Goal: Task Accomplishment & Management: Use online tool/utility

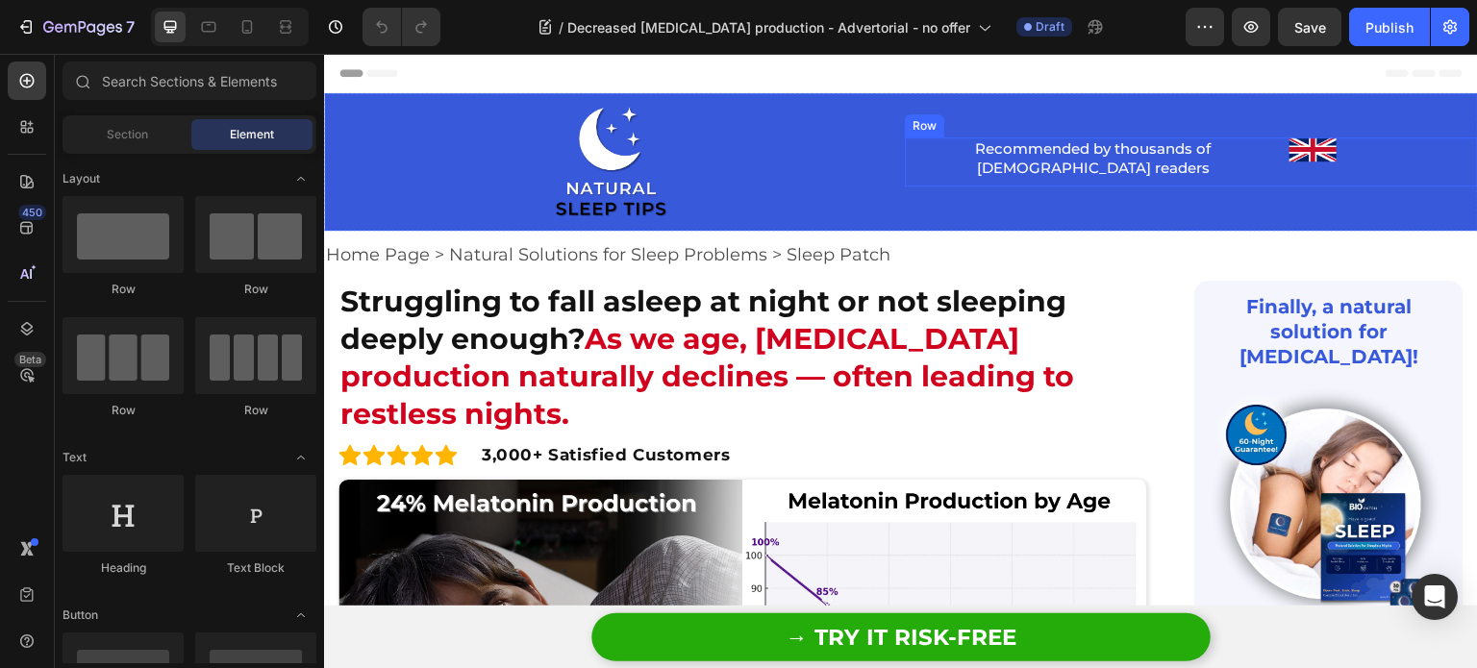
click at [1267, 170] on div "Recommended by thousands of [DEMOGRAPHIC_DATA] readers Heading" at bounding box center [1093, 161] width 377 height 49
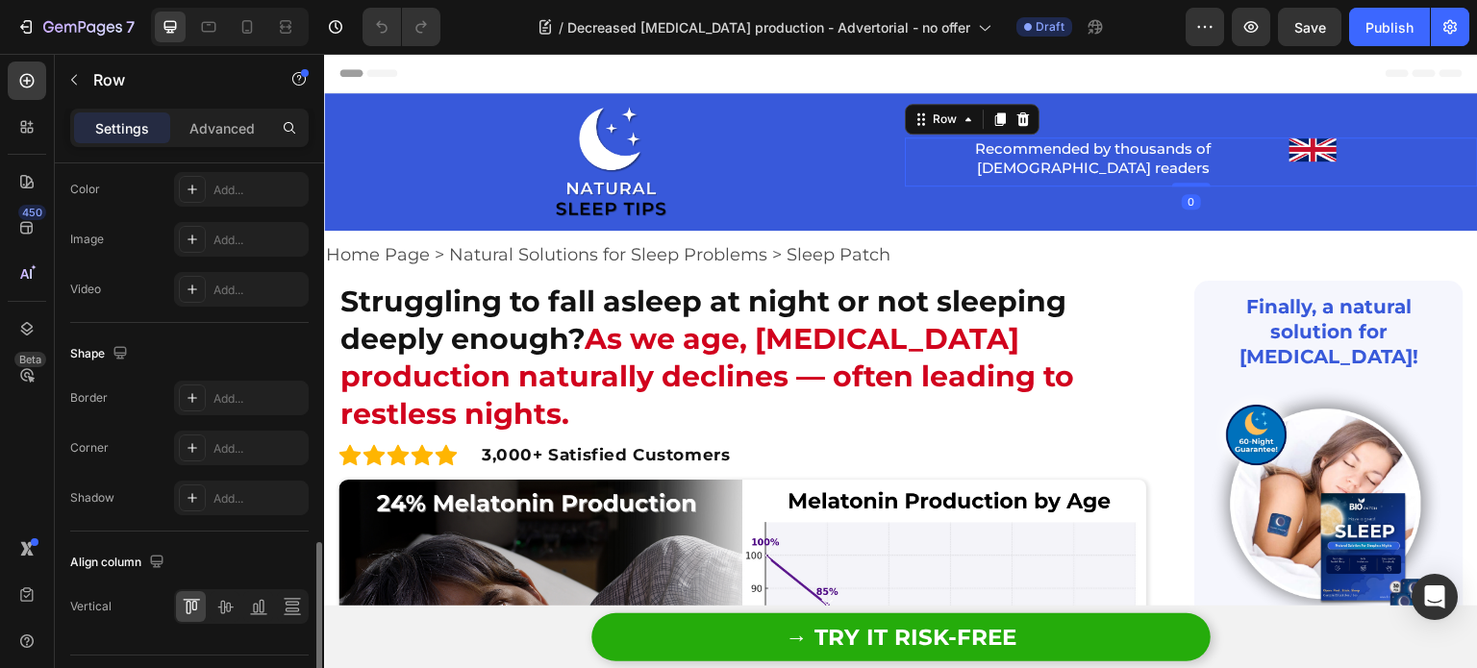
scroll to position [830, 0]
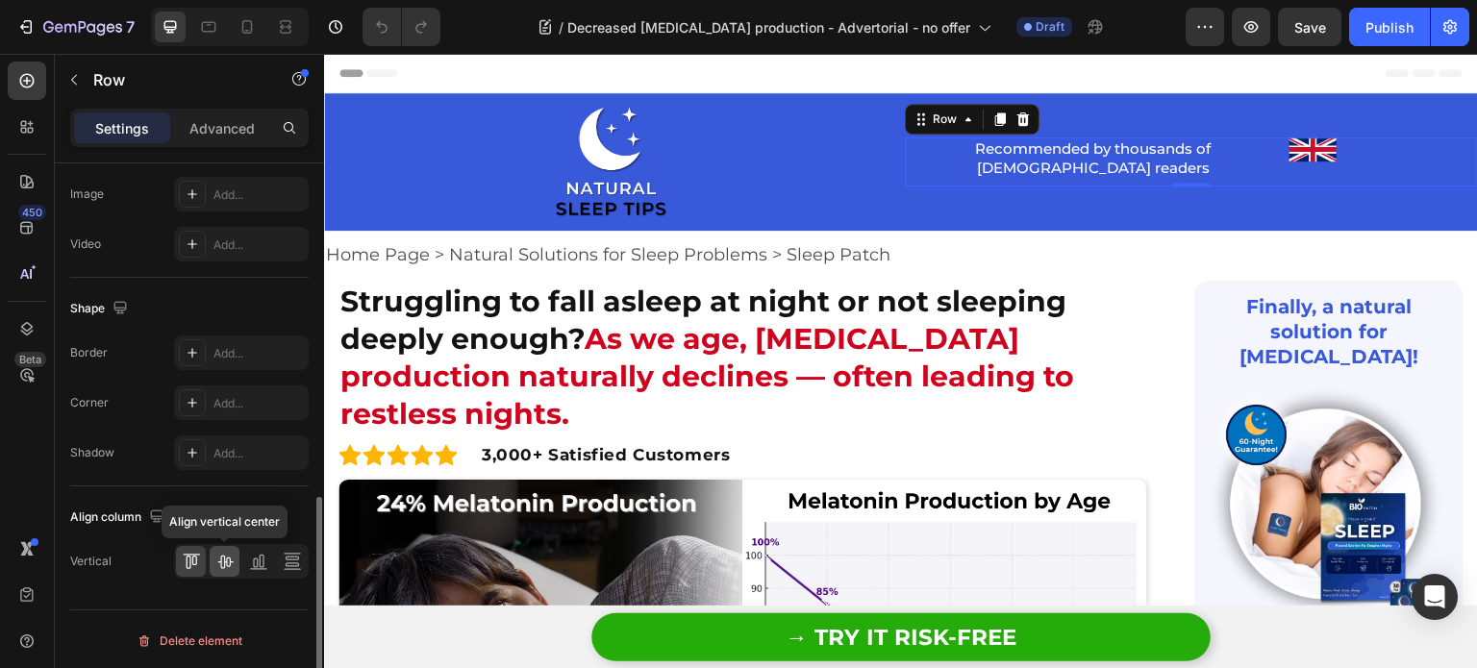
click at [225, 556] on icon at bounding box center [224, 561] width 19 height 19
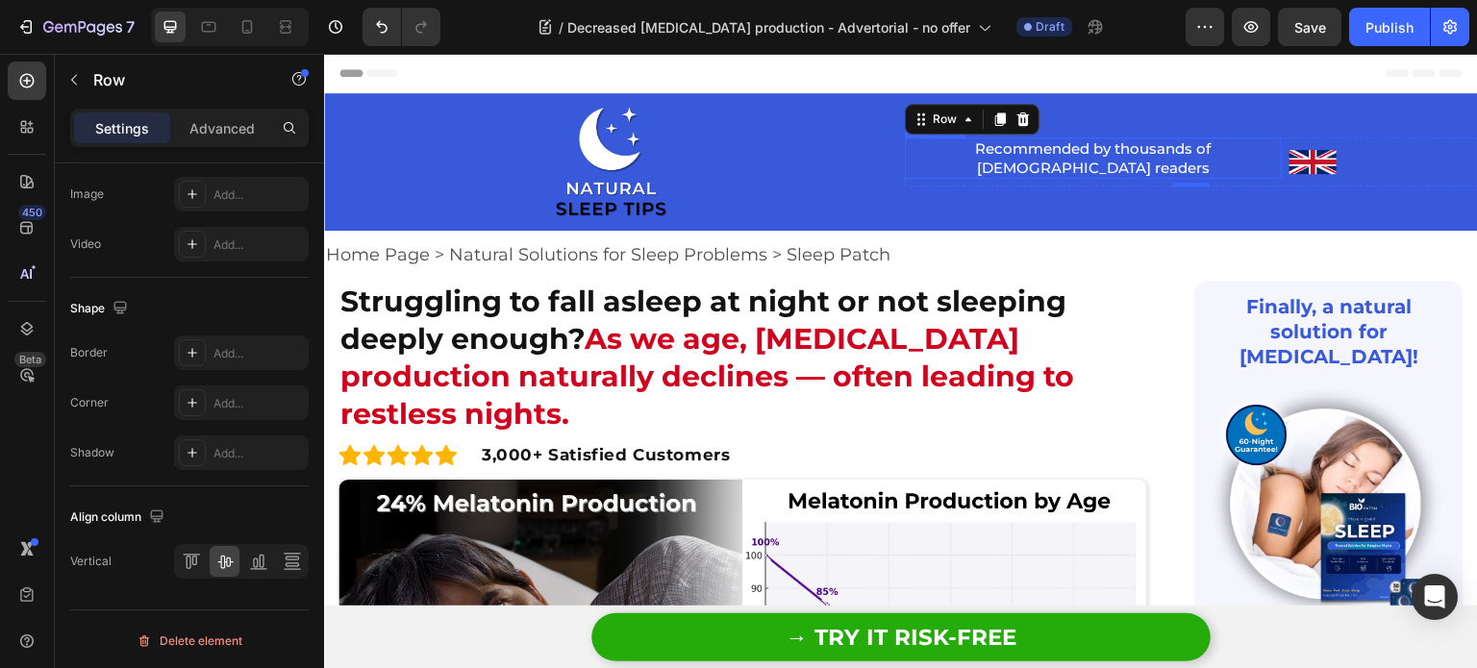
click at [1110, 161] on h2 "Recommended by thousands of [DEMOGRAPHIC_DATA] readers" at bounding box center [1093, 157] width 377 height 41
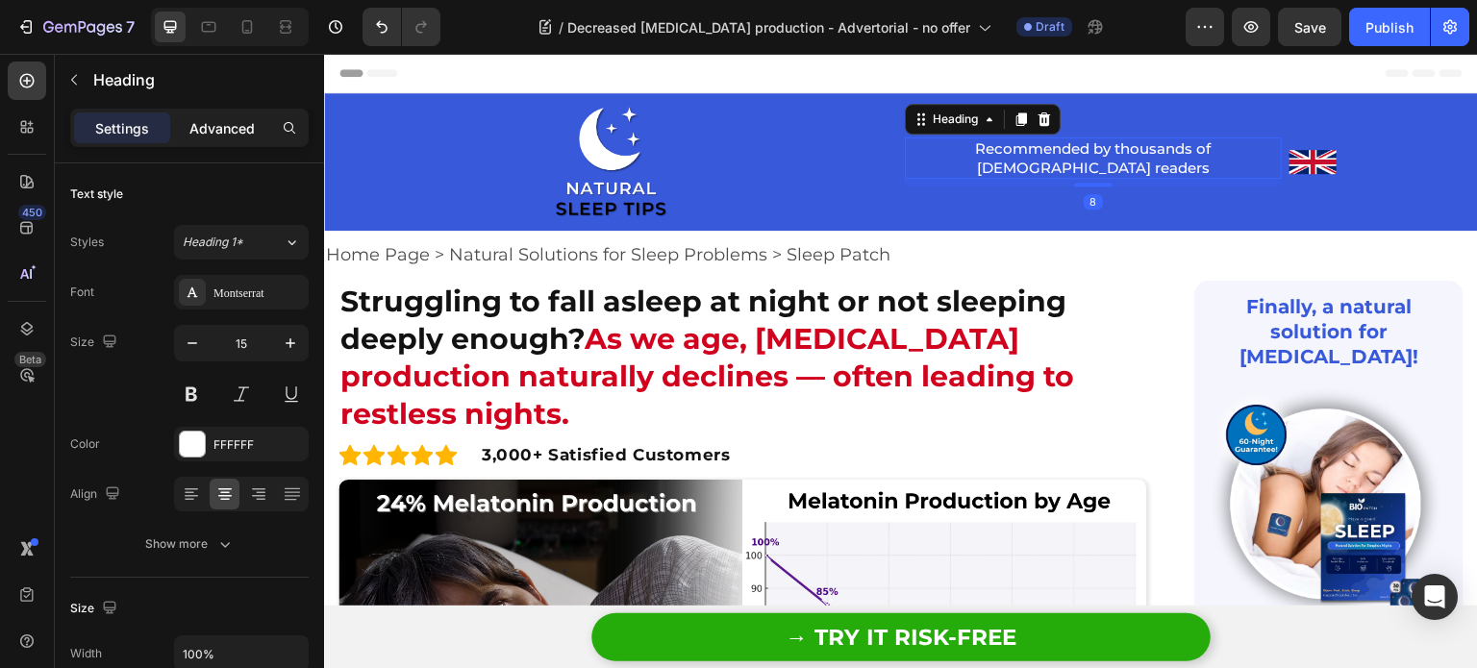
click at [216, 141] on div "Advanced" at bounding box center [222, 127] width 96 height 31
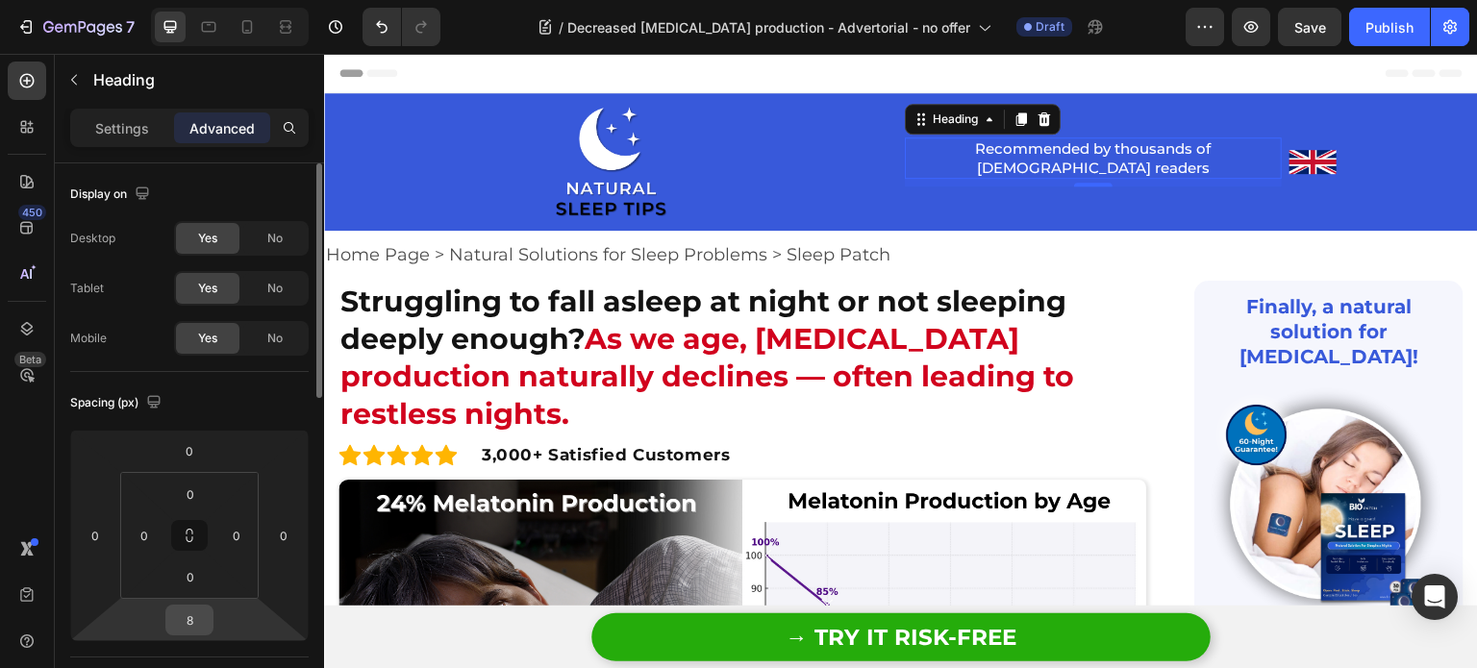
click at [189, 621] on input "8" at bounding box center [189, 620] width 38 height 29
type input "0"
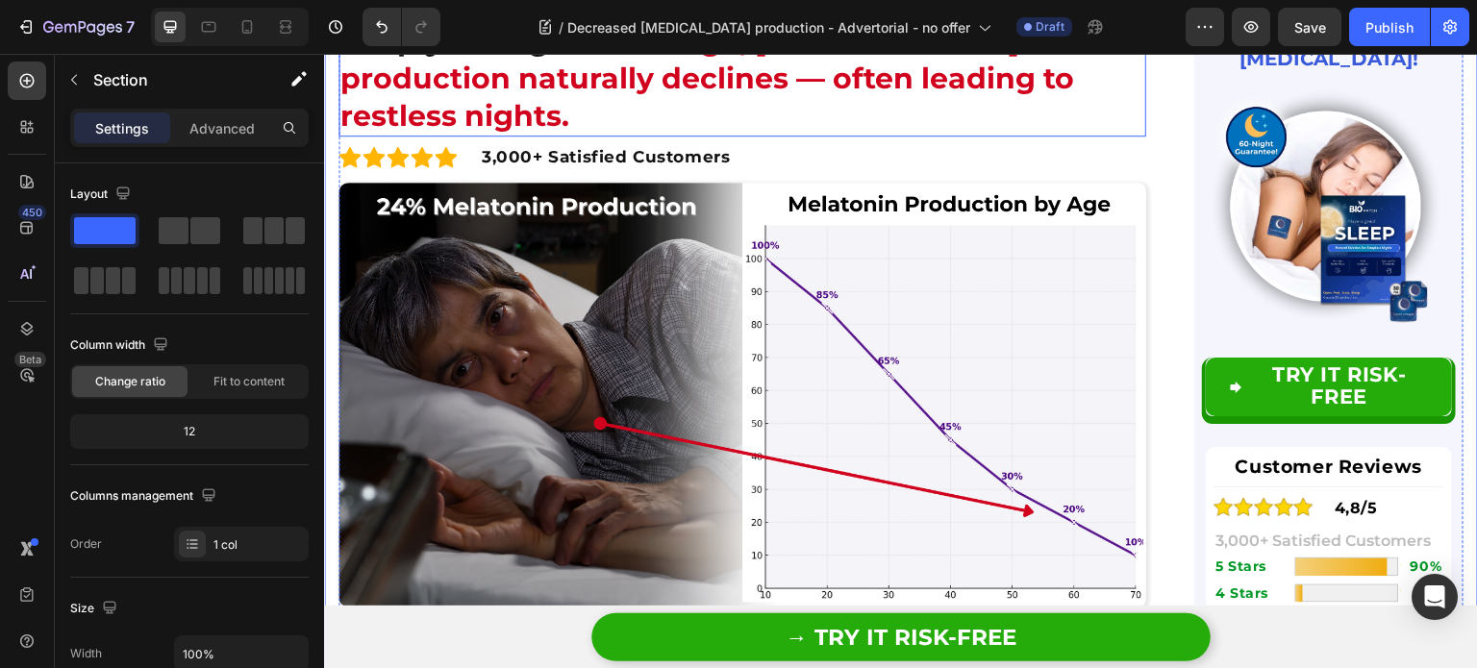
scroll to position [358, 0]
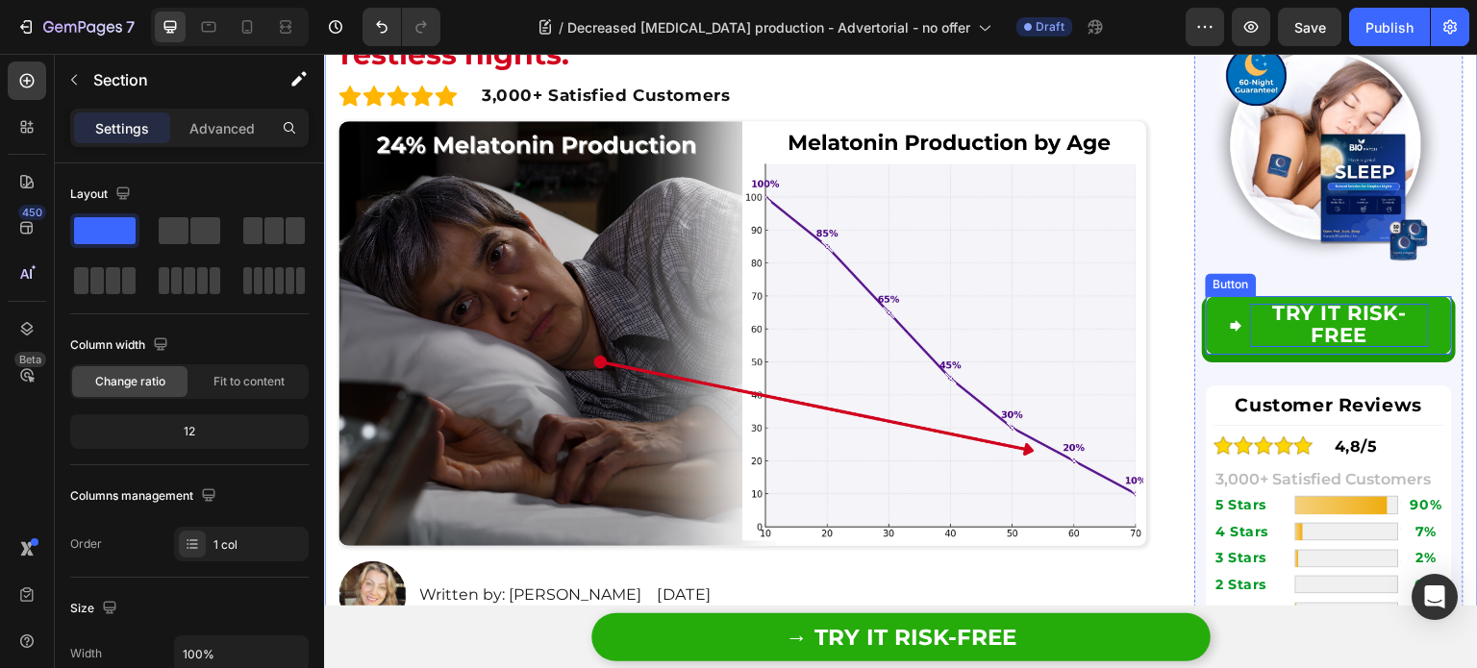
click at [1329, 301] on span "TRY IT RISK-FREE" at bounding box center [1339, 324] width 134 height 46
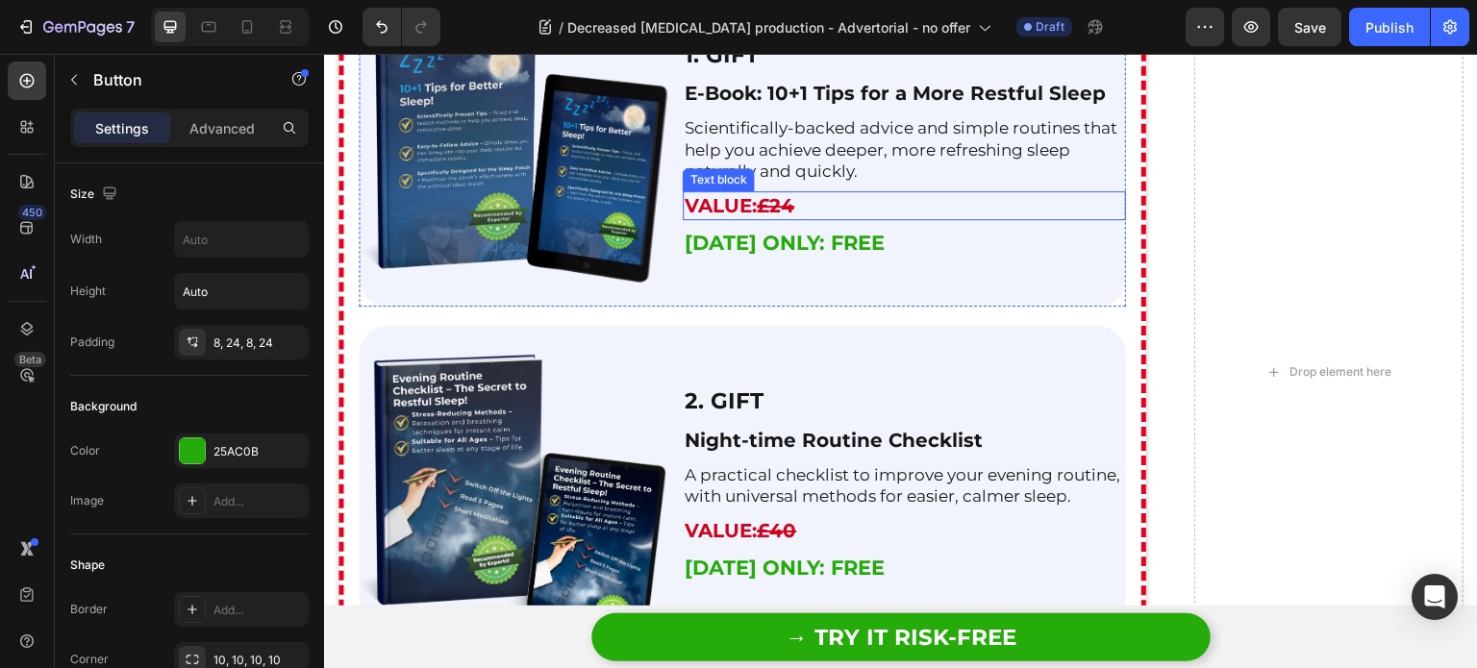
scroll to position [6566, 0]
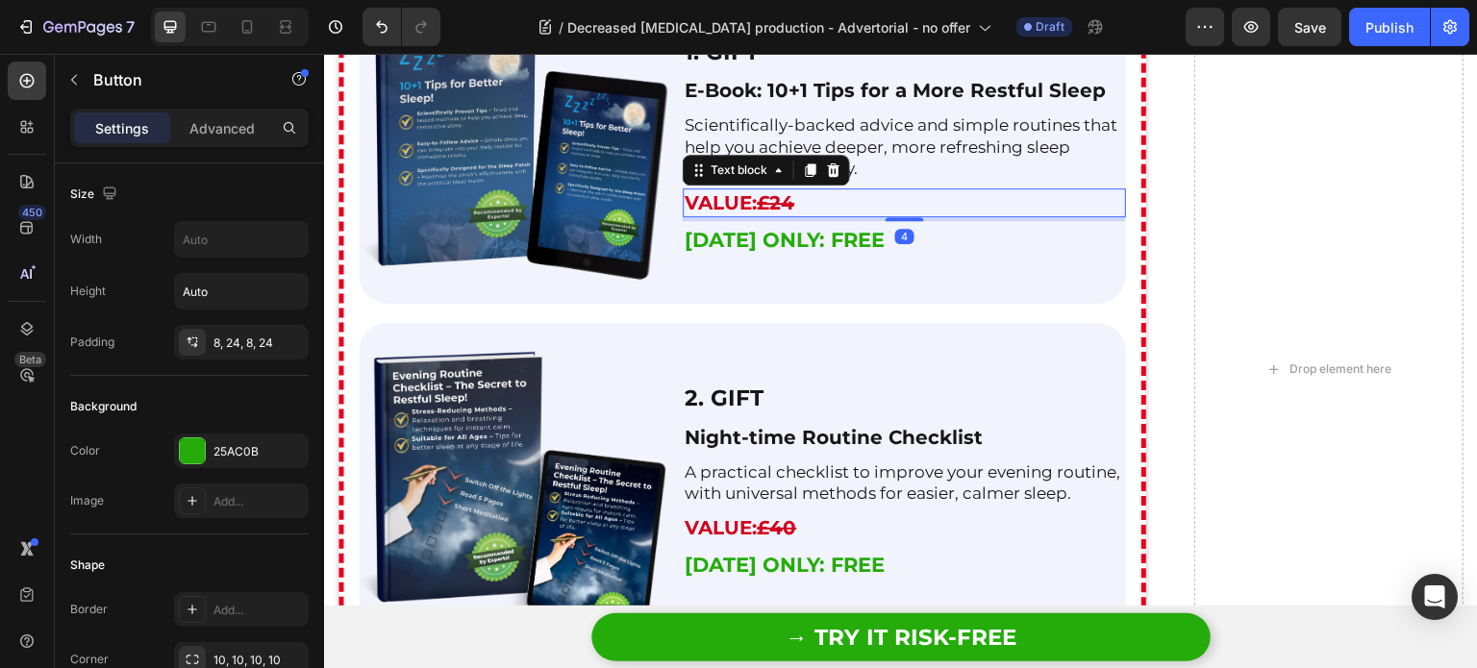
click at [801, 196] on p "Value: £24" at bounding box center [903, 202] width 439 height 25
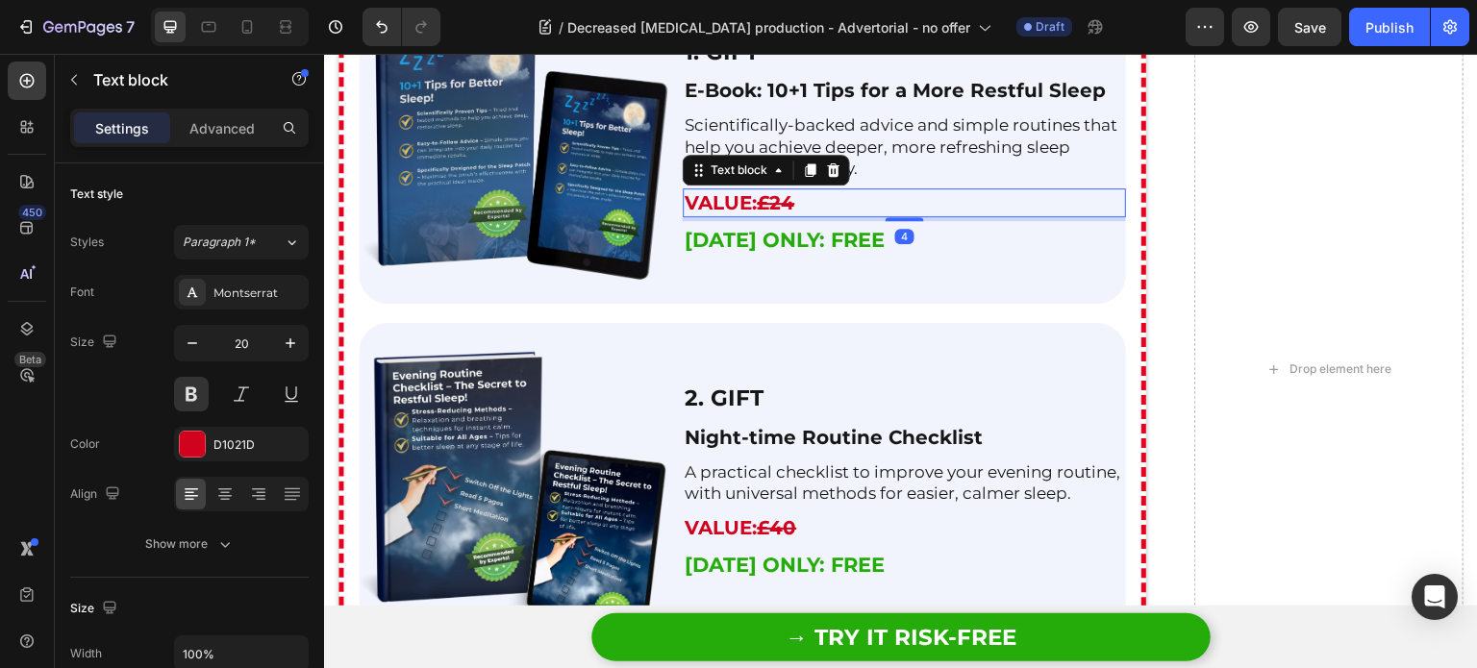
click at [801, 196] on p "Value: £24" at bounding box center [903, 202] width 439 height 25
click at [786, 197] on s "£24" at bounding box center [775, 202] width 37 height 23
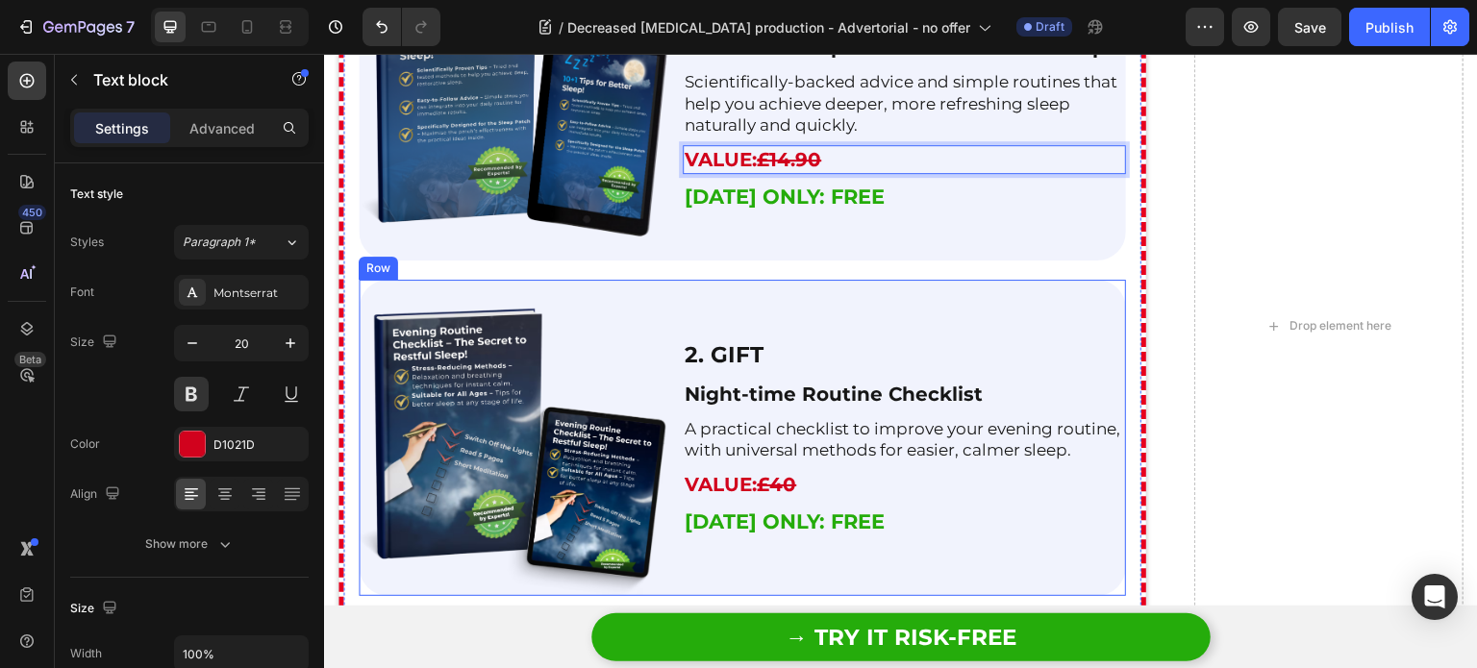
scroll to position [6612, 0]
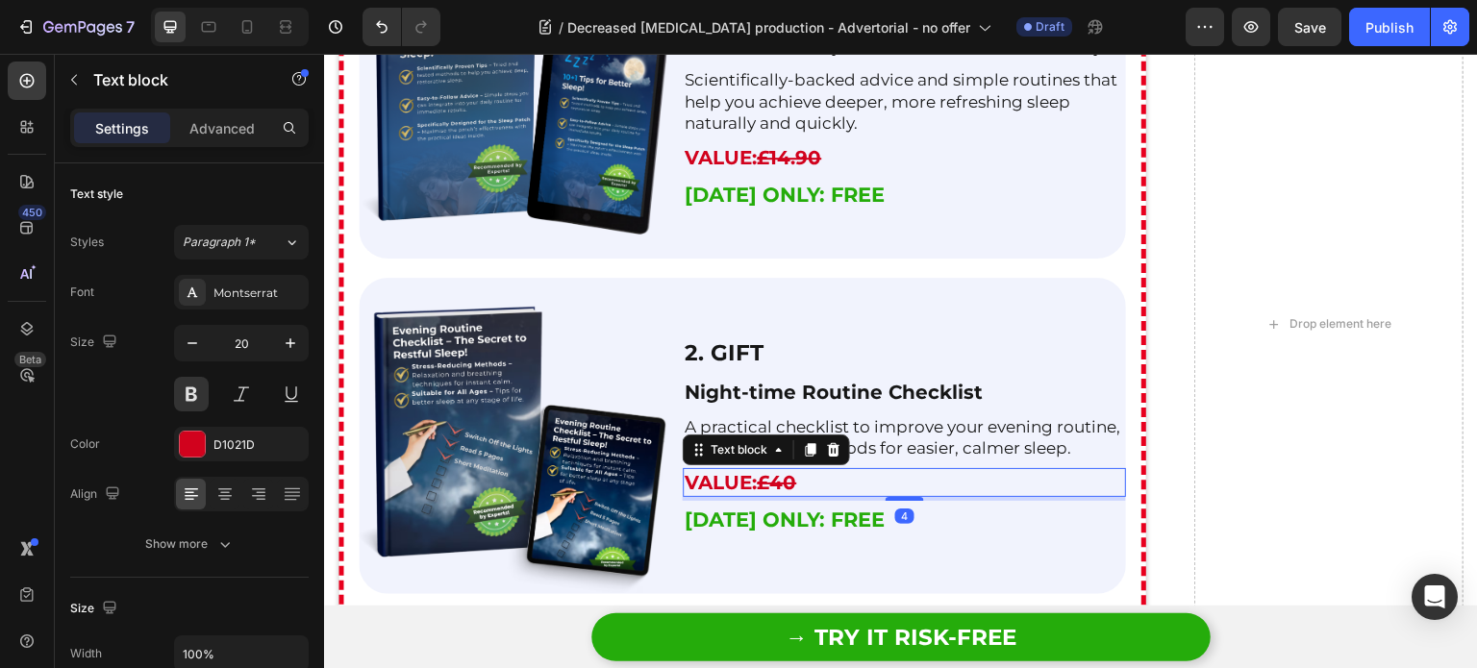
click at [781, 484] on s "£40" at bounding box center [776, 482] width 39 height 23
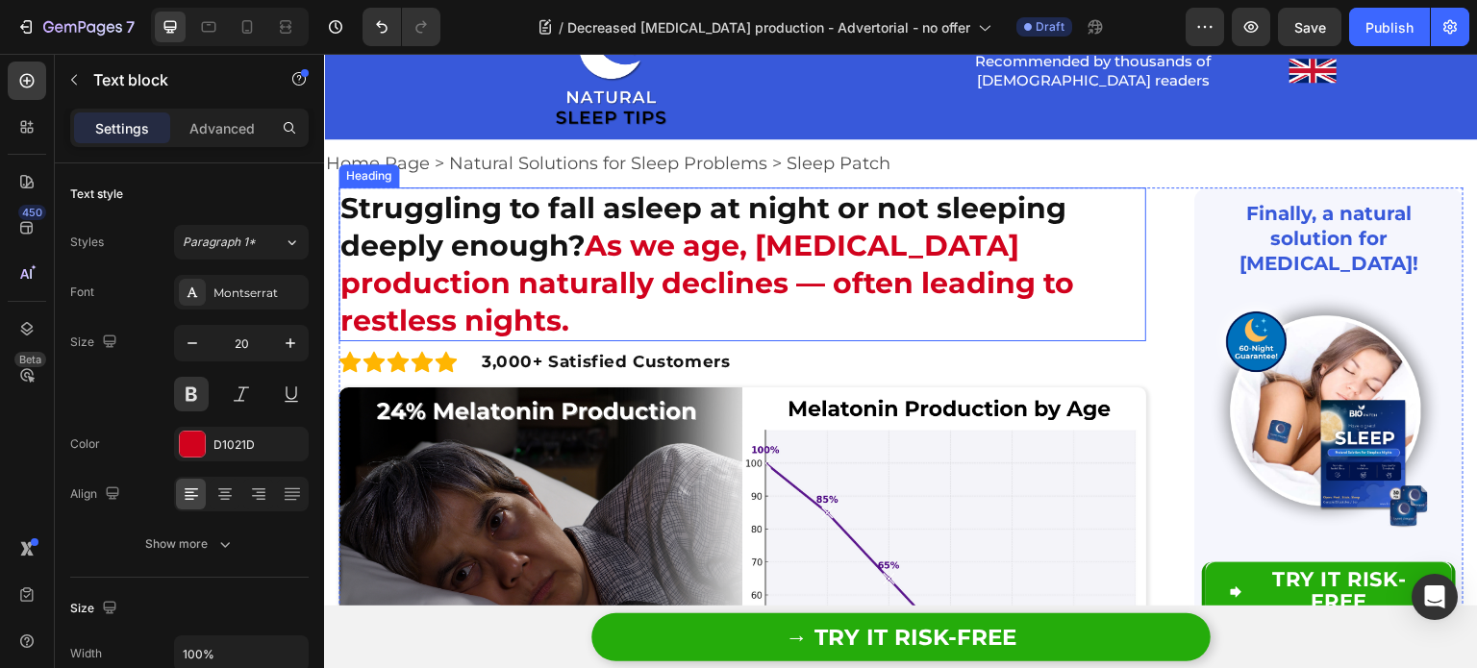
scroll to position [0, 0]
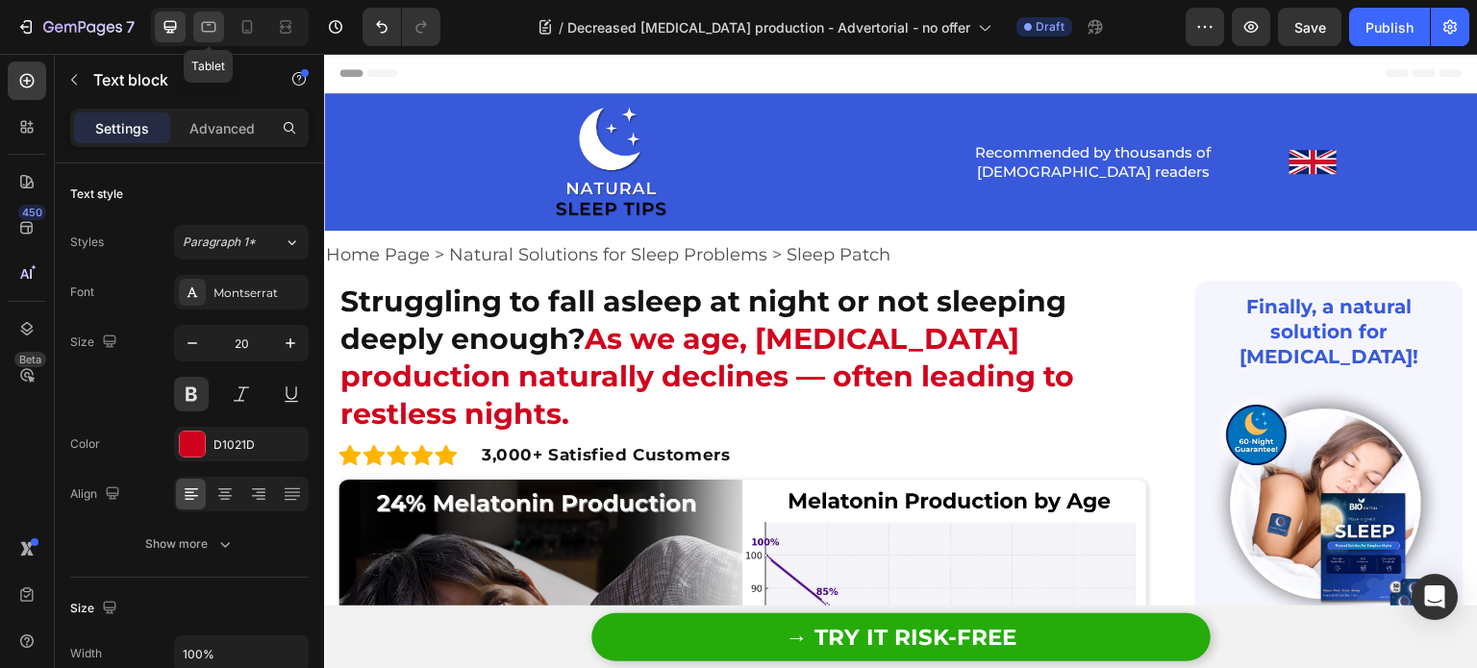
click at [218, 28] on div at bounding box center [208, 27] width 31 height 31
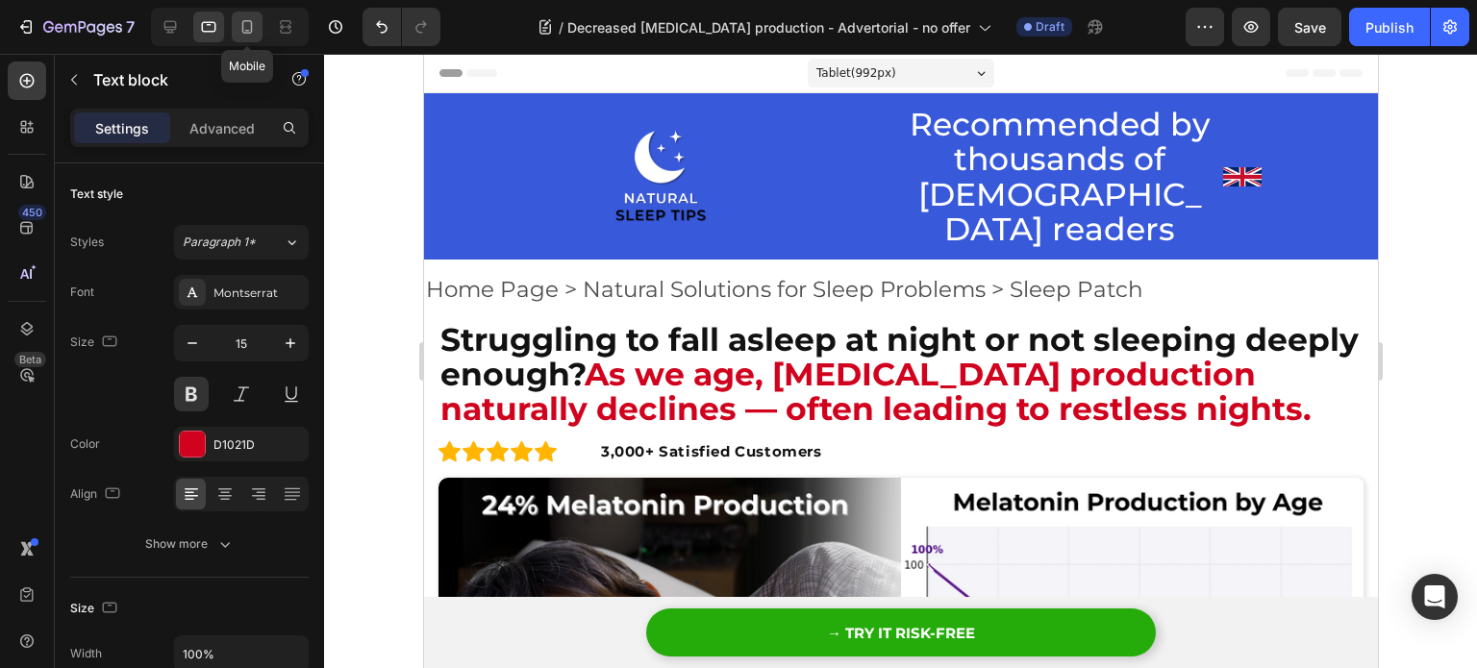
click at [248, 30] on icon at bounding box center [246, 26] width 19 height 19
type input "19"
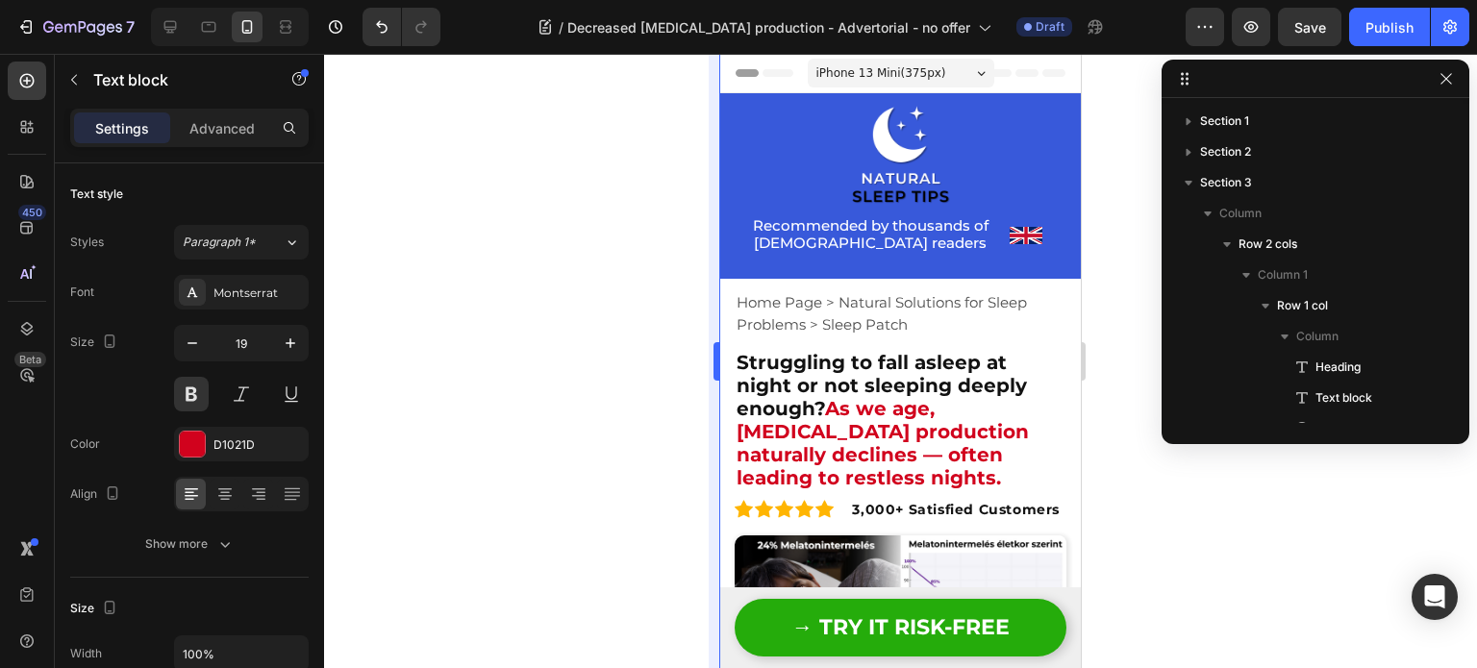
scroll to position [456, 0]
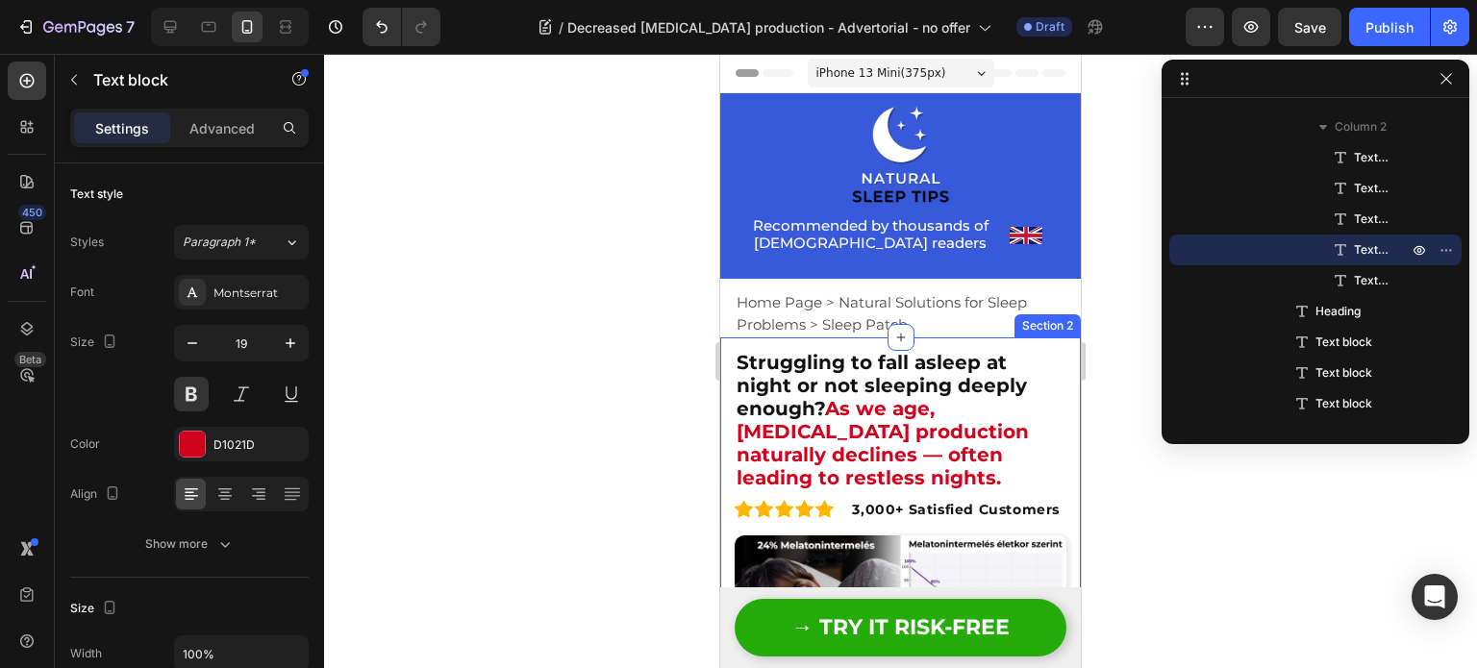
click at [559, 318] on div at bounding box center [900, 361] width 1153 height 614
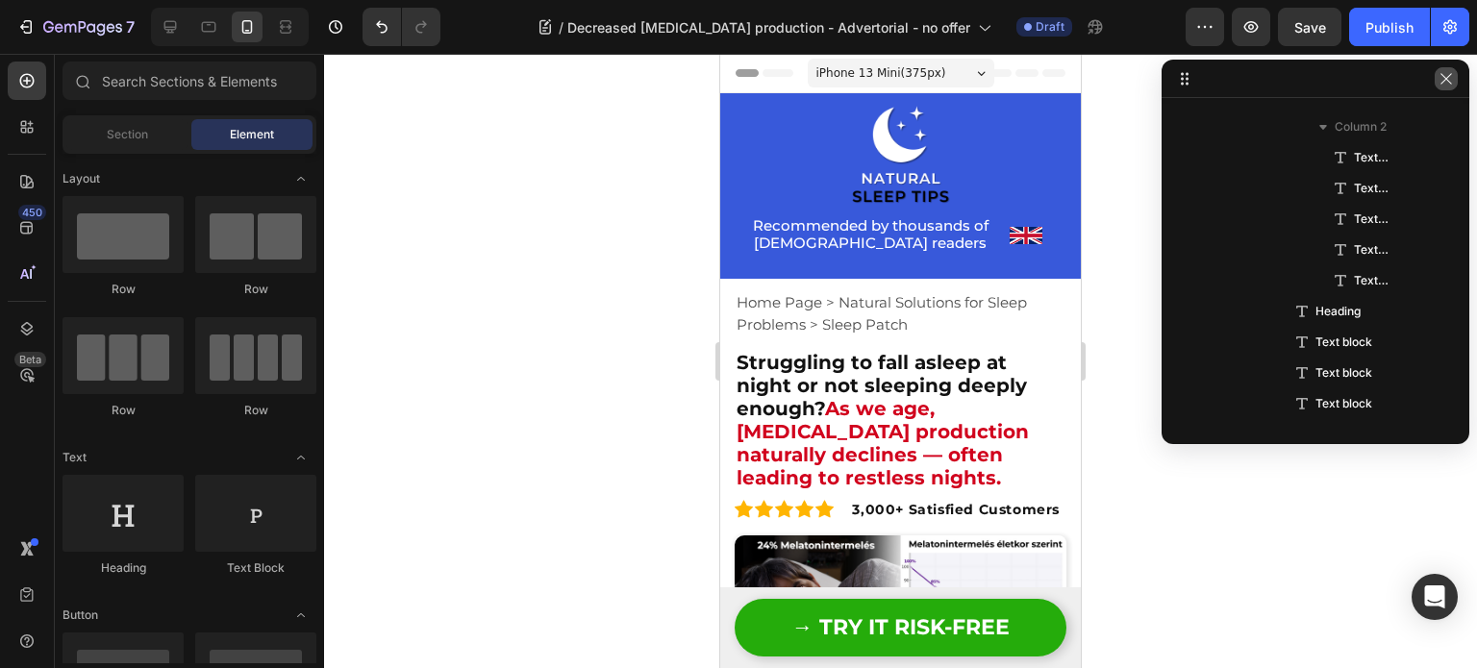
click at [1444, 84] on icon "button" at bounding box center [1445, 78] width 15 height 15
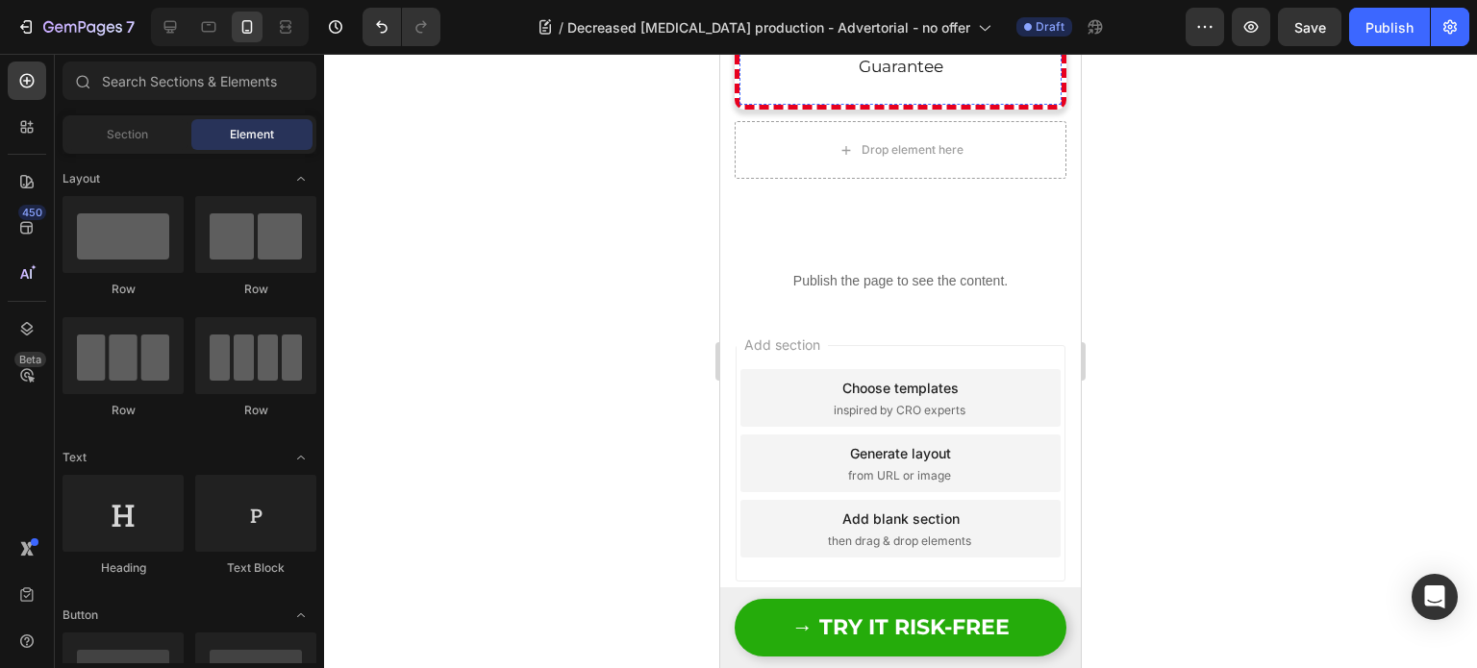
scroll to position [9307, 0]
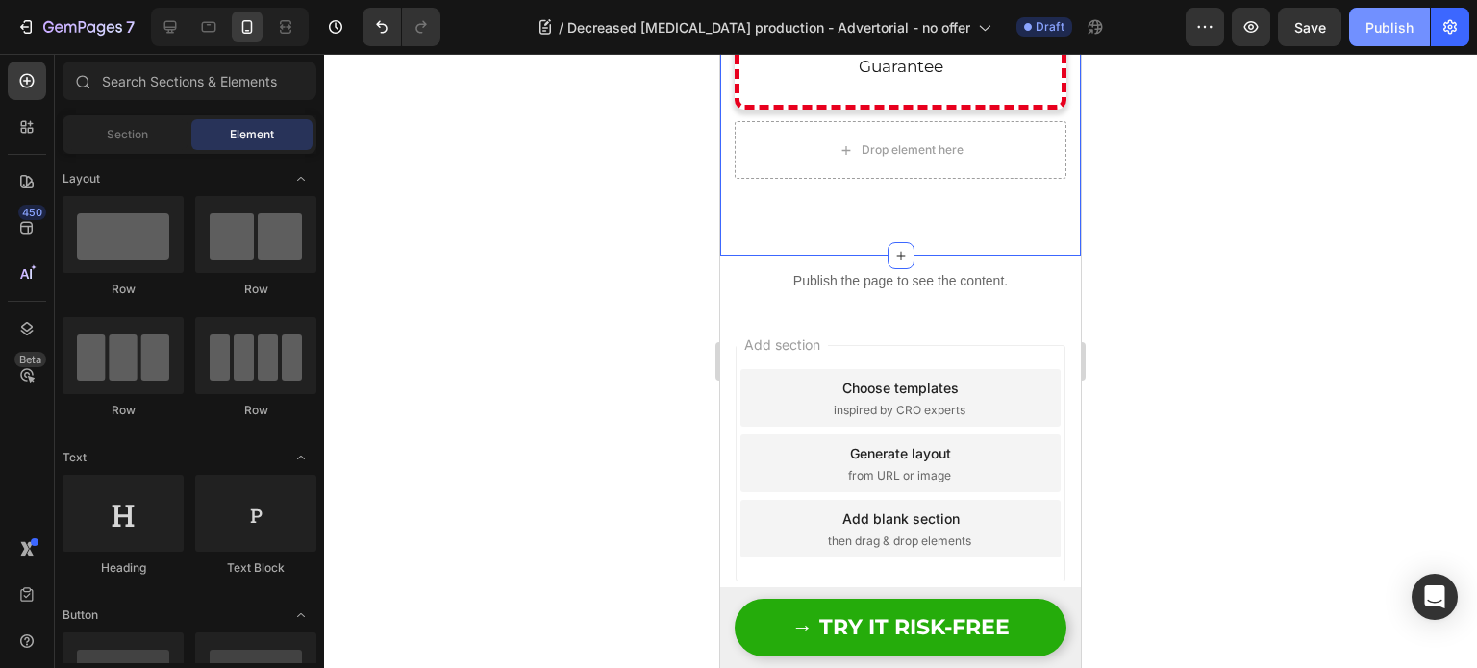
click at [1378, 18] on div "Publish" at bounding box center [1389, 27] width 48 height 20
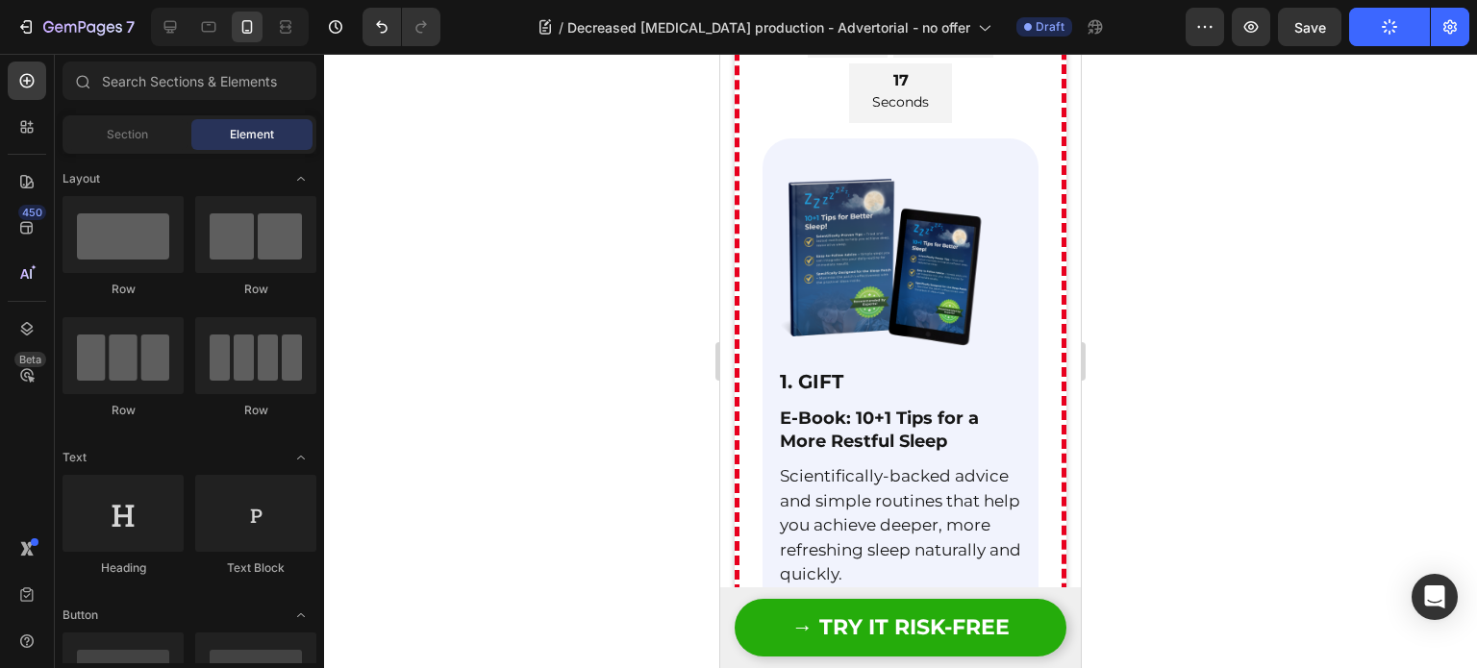
scroll to position [7751, 0]
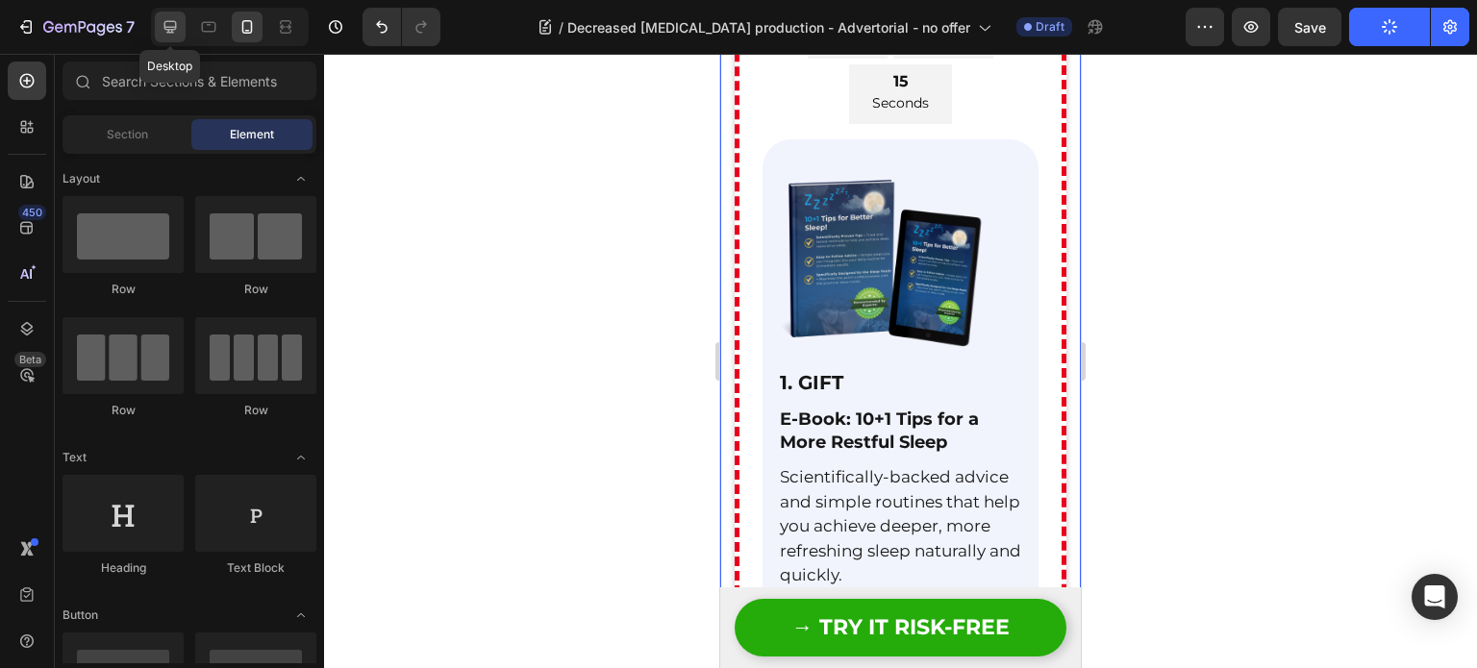
click at [166, 29] on icon at bounding box center [170, 27] width 12 height 12
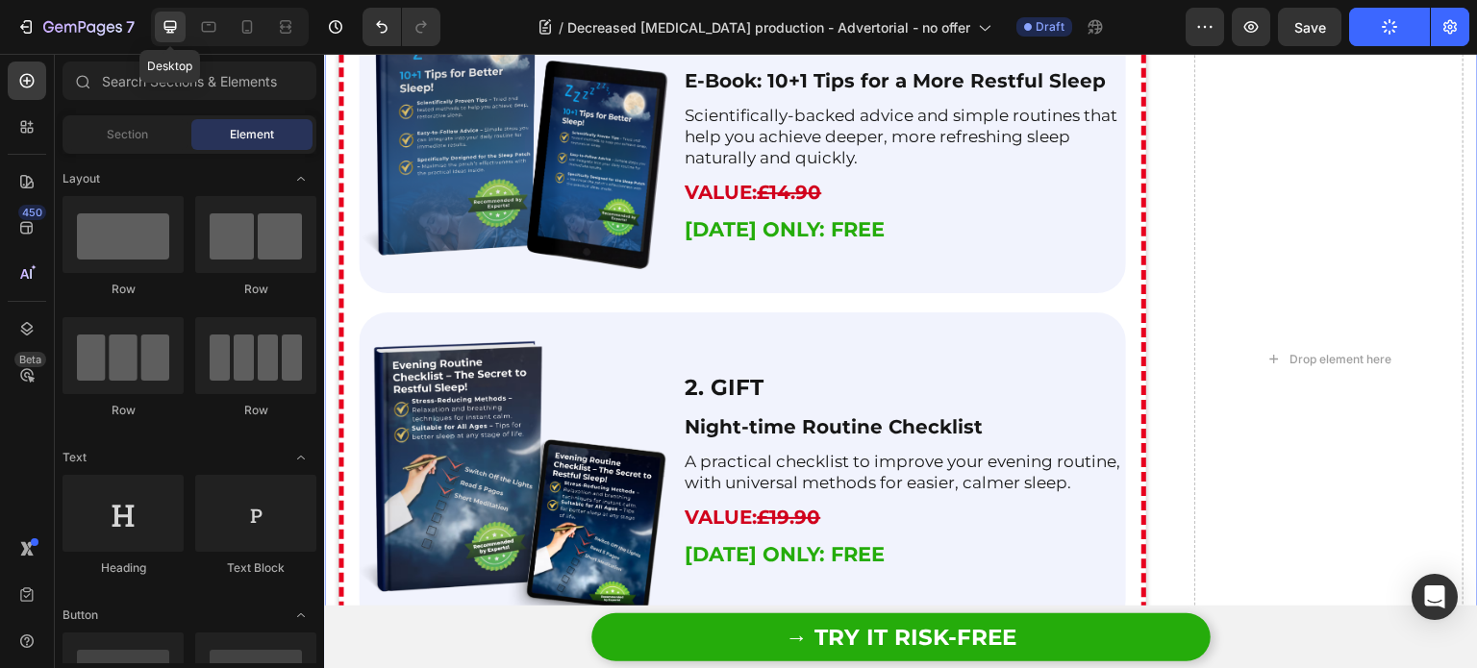
scroll to position [7700, 0]
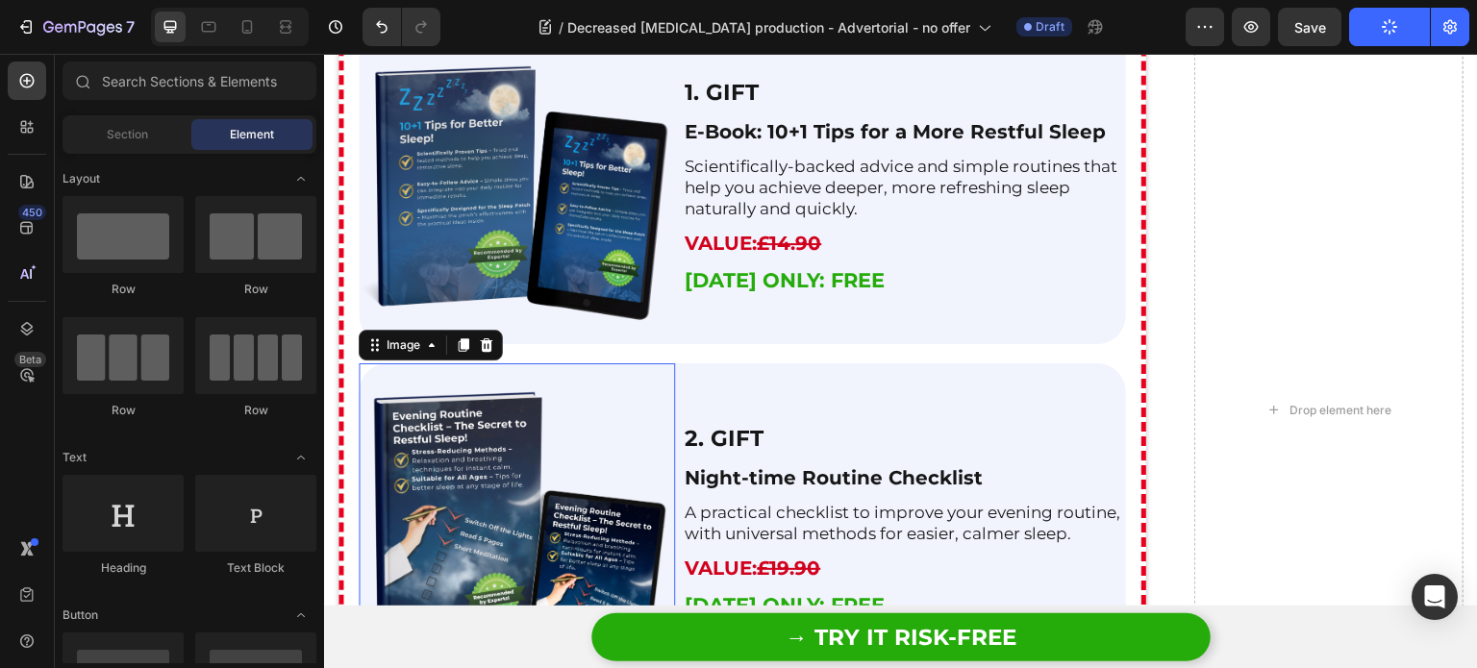
click at [517, 460] on img at bounding box center [517, 521] width 316 height 316
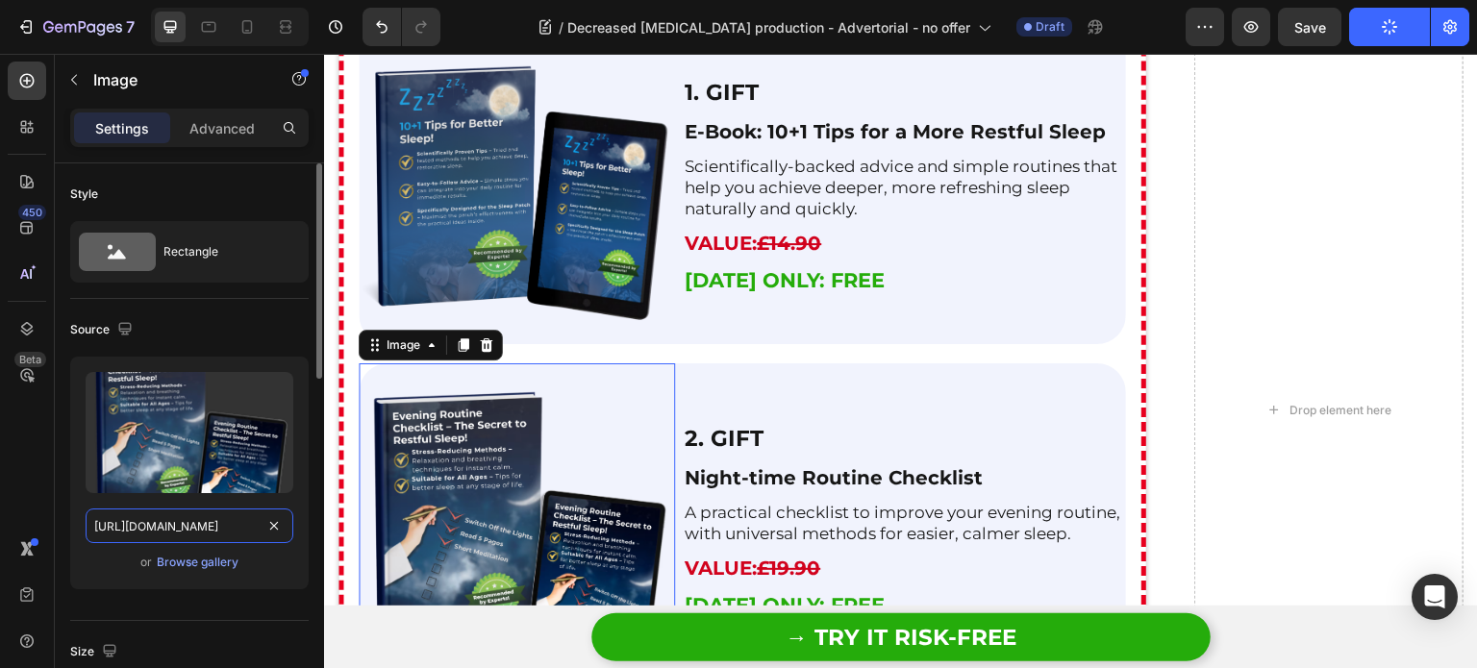
click at [143, 527] on input "[URL][DOMAIN_NAME]" at bounding box center [190, 526] width 208 height 35
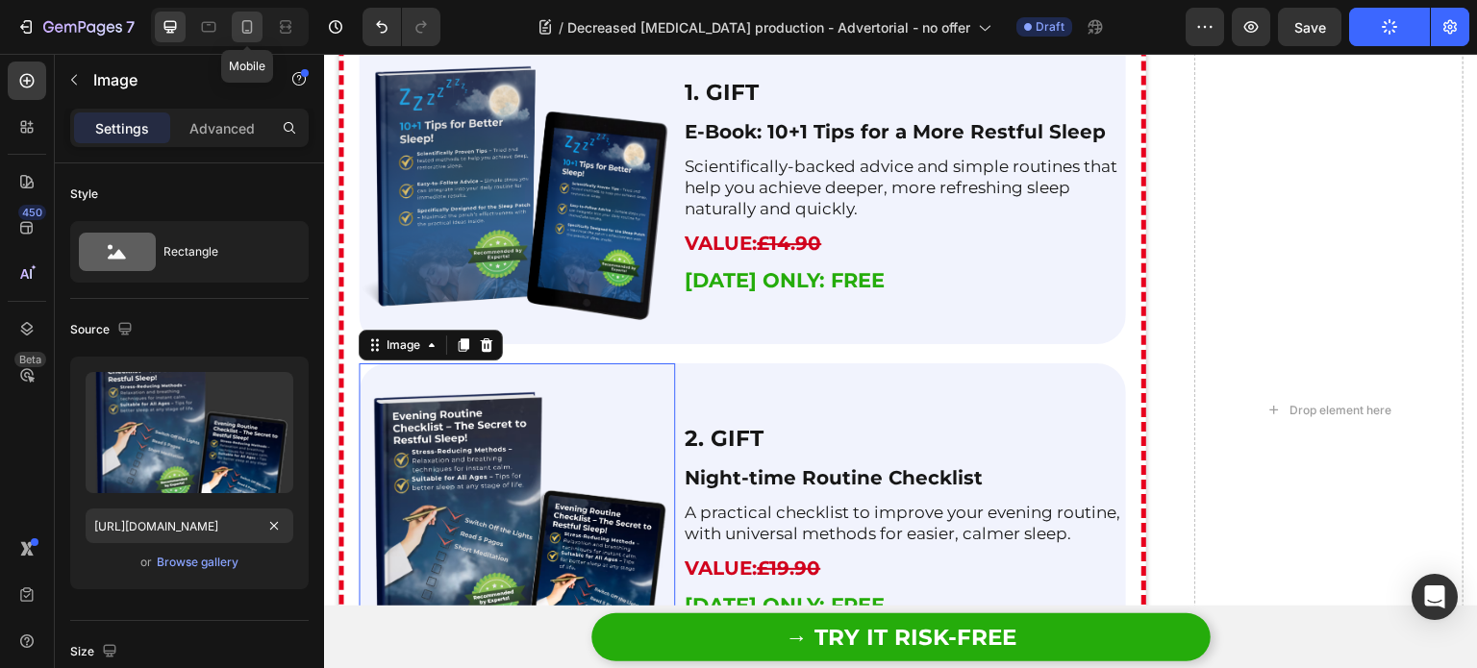
click at [247, 27] on icon at bounding box center [246, 26] width 19 height 19
type input "[URL][DOMAIN_NAME]"
type input "85"
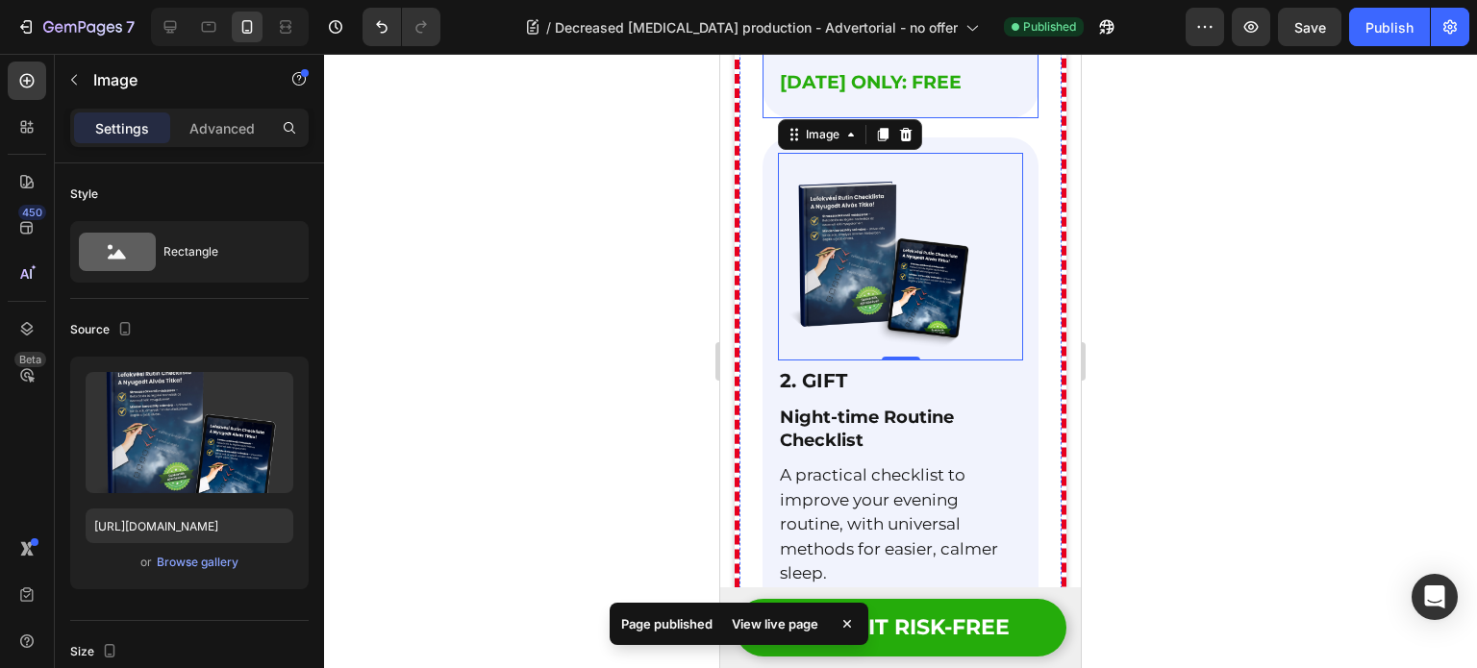
scroll to position [8338, 0]
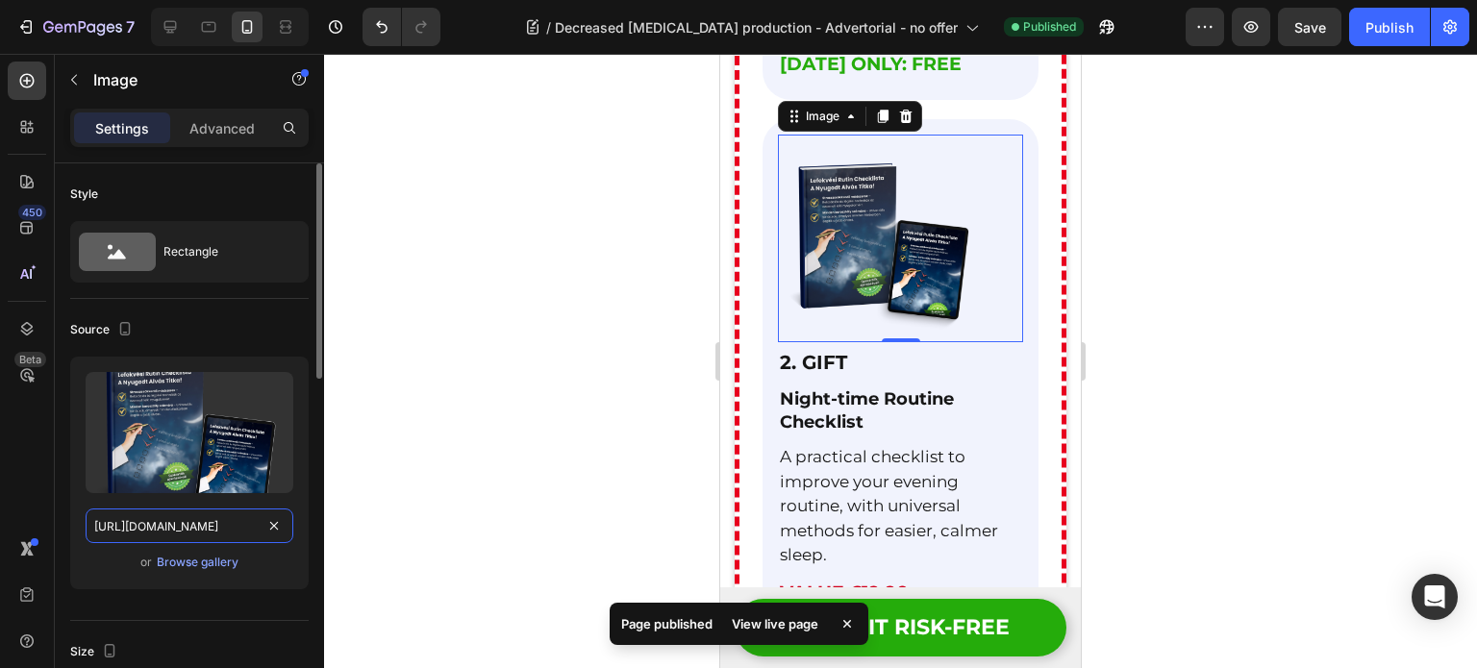
click at [182, 526] on input "[URL][DOMAIN_NAME]" at bounding box center [190, 526] width 208 height 35
paste input "[DOMAIN_NAME][URL]"
type input "[URL][DOMAIN_NAME]"
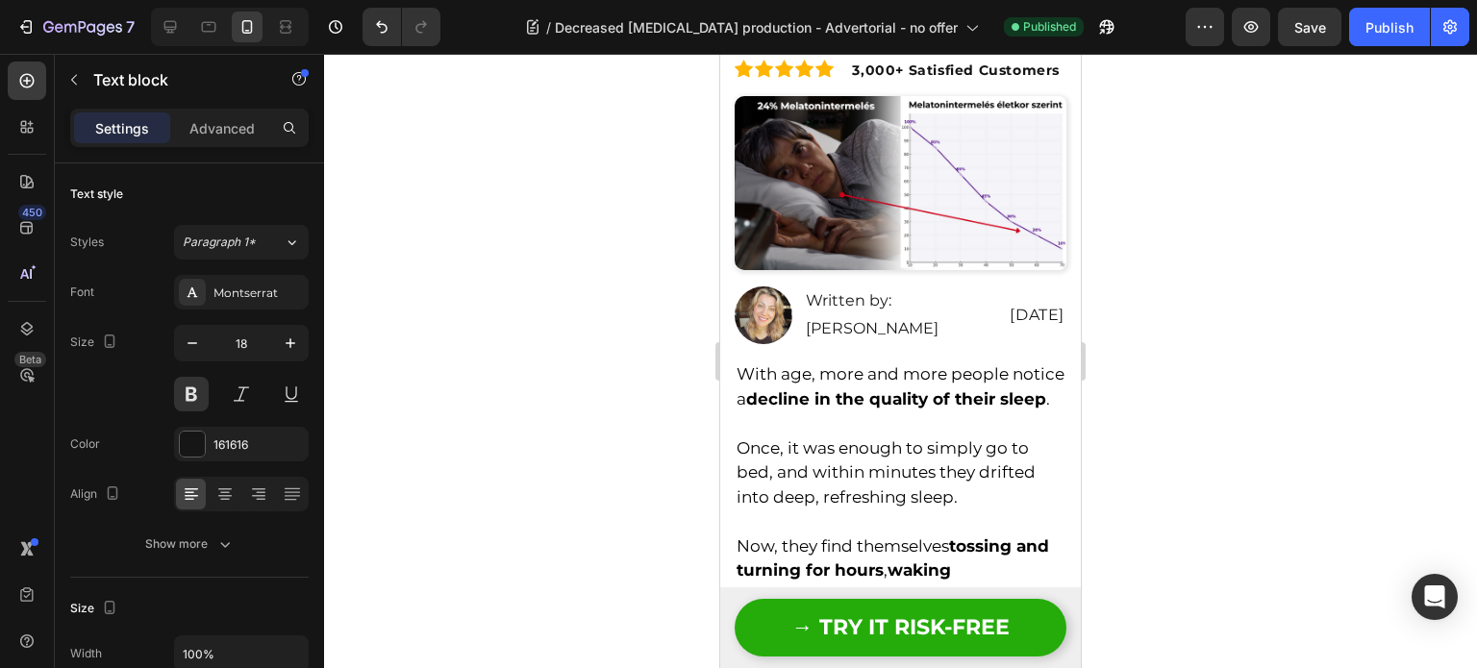
scroll to position [0, 0]
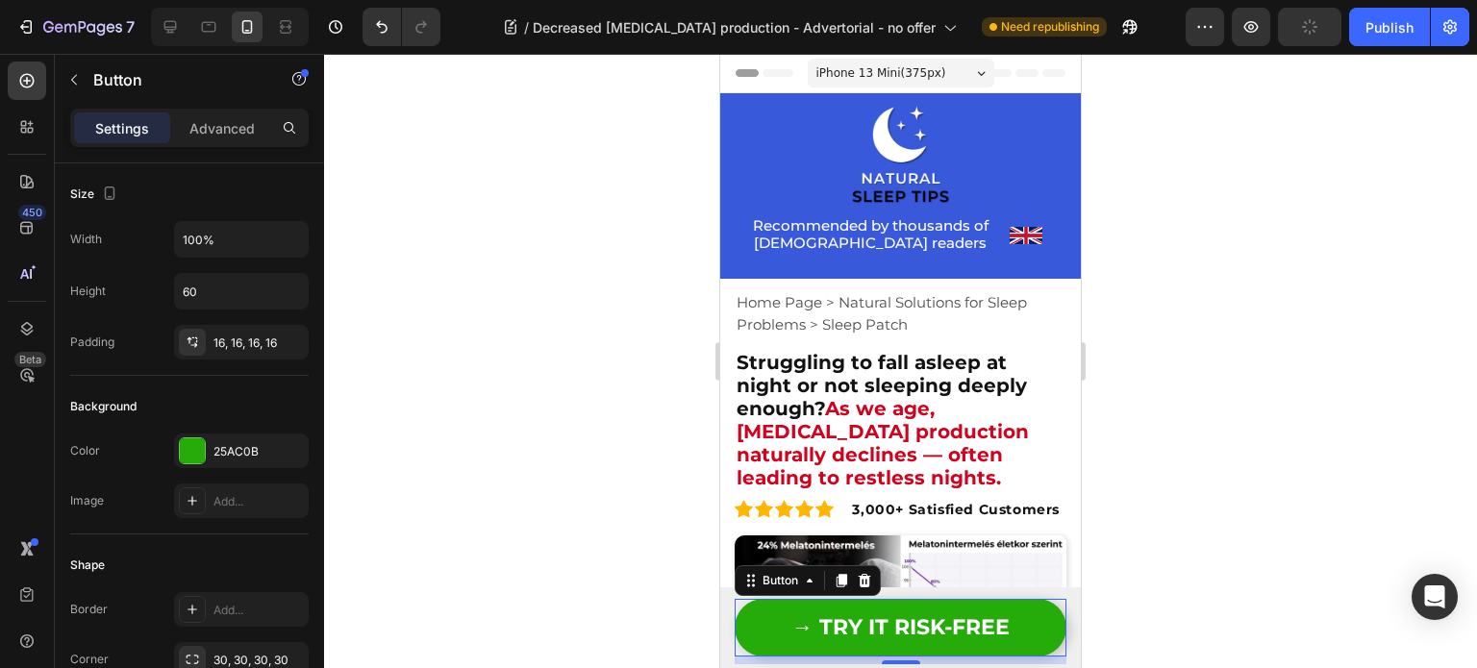
click at [782, 618] on link "→ TRY IT RISK-FREE" at bounding box center [900, 628] width 332 height 58
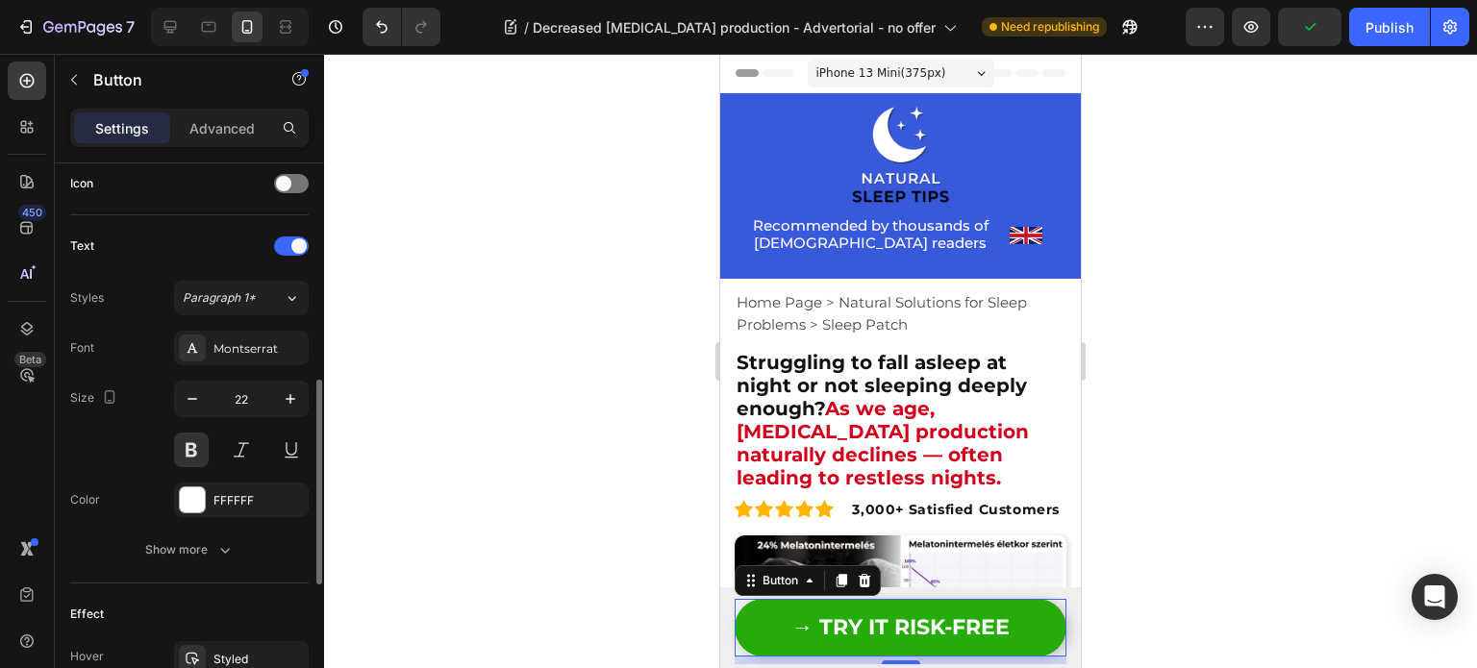
scroll to position [604, 0]
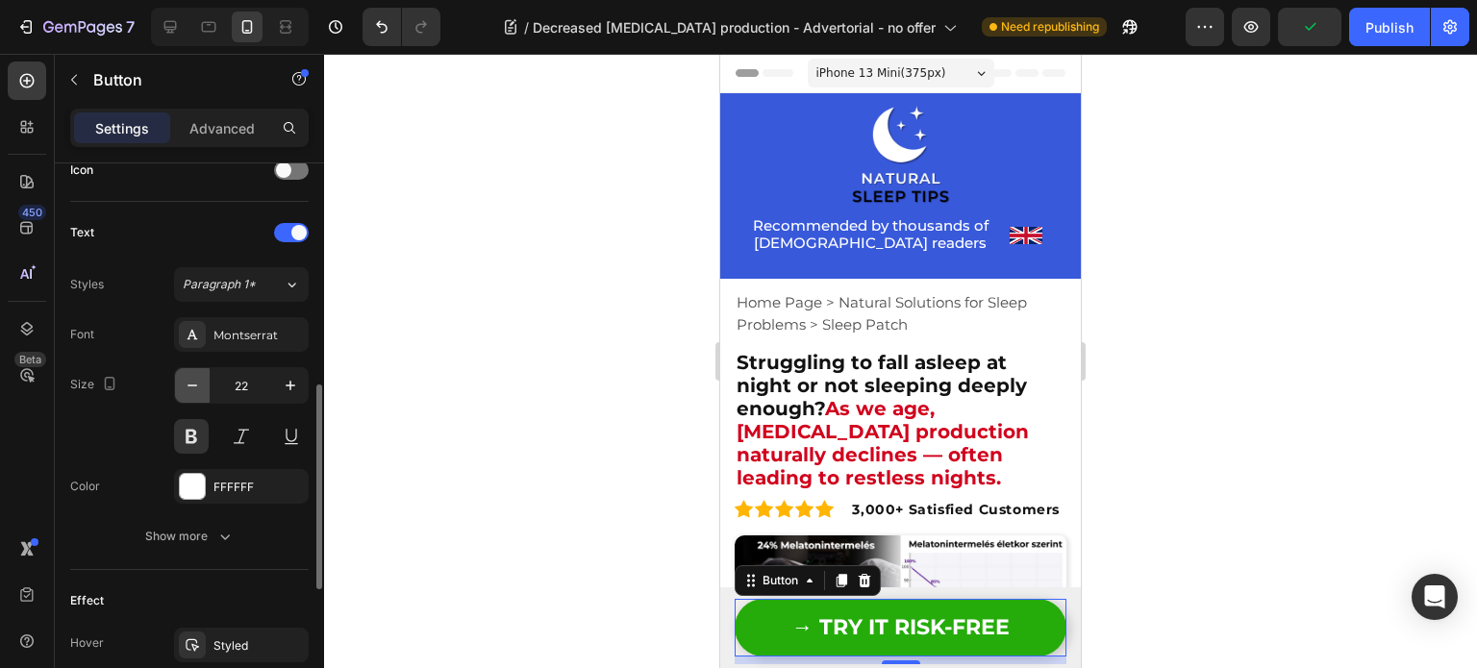
click at [200, 391] on icon "button" at bounding box center [192, 385] width 19 height 19
type input "21"
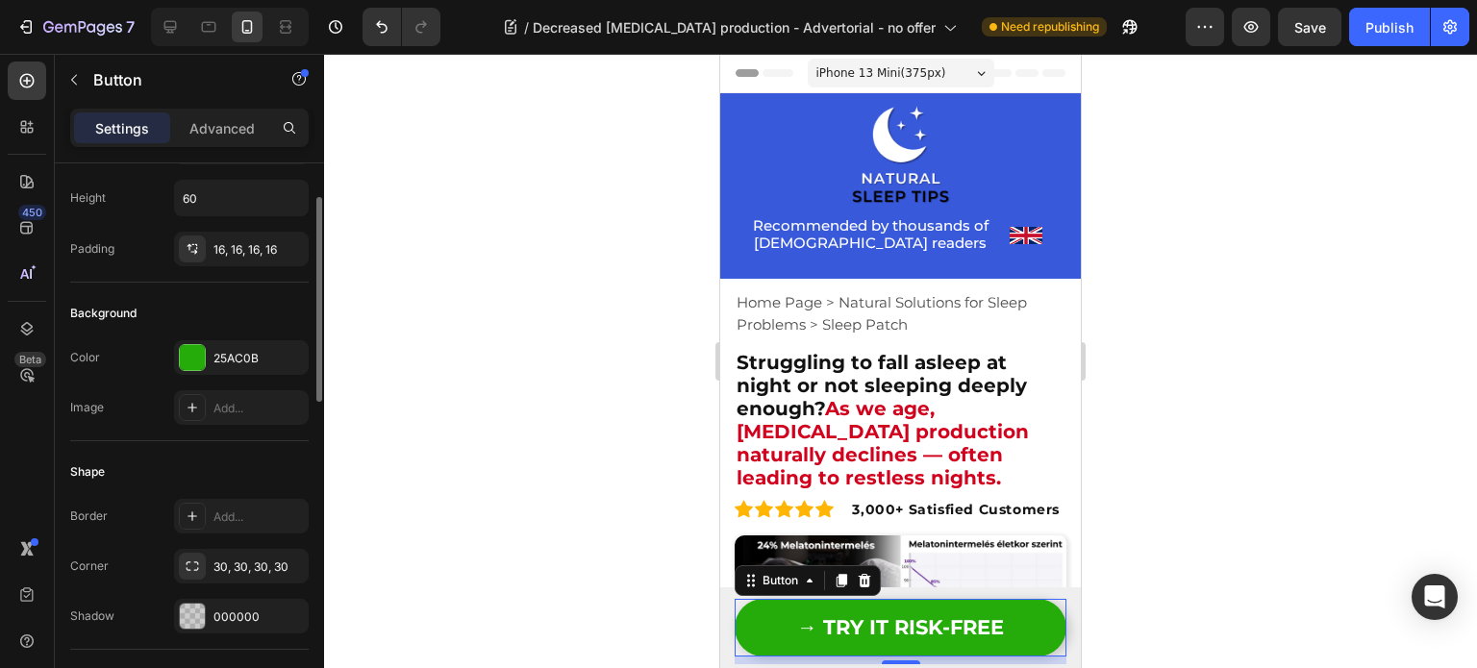
scroll to position [0, 0]
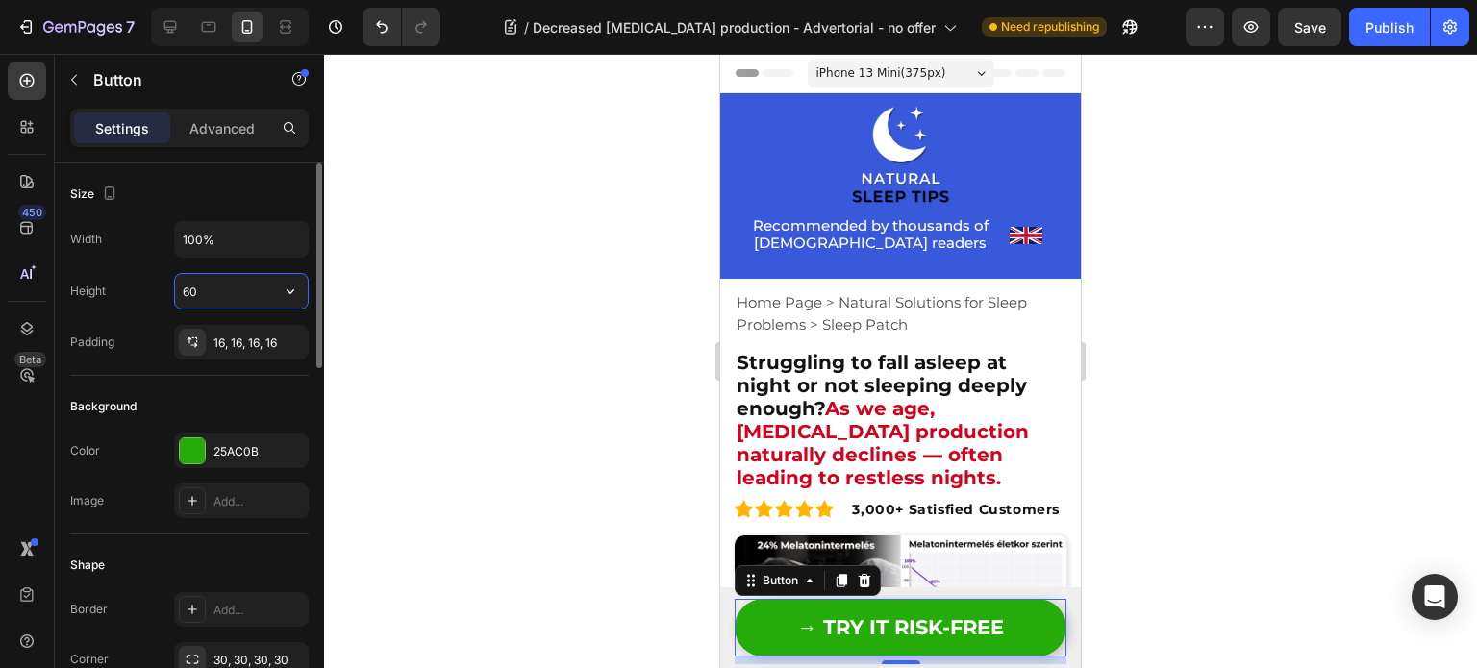
click at [194, 281] on input "60" at bounding box center [241, 291] width 133 height 35
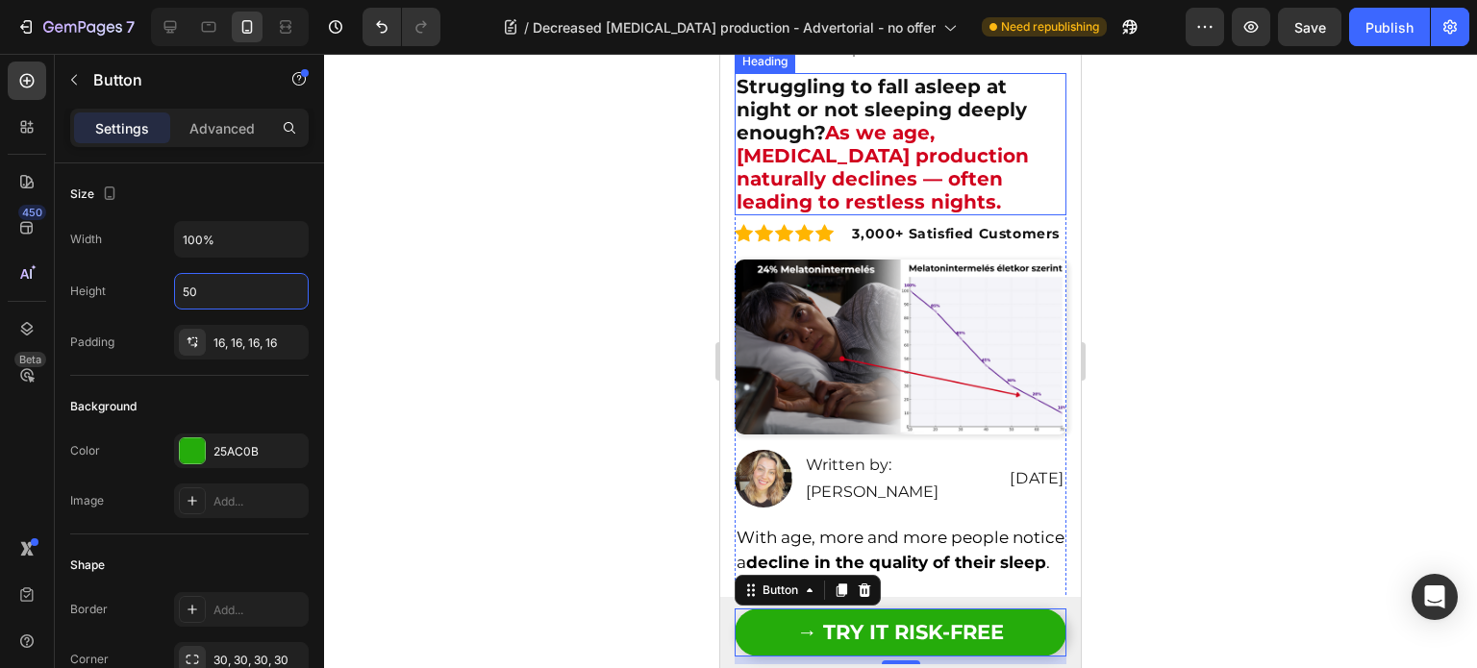
scroll to position [277, 0]
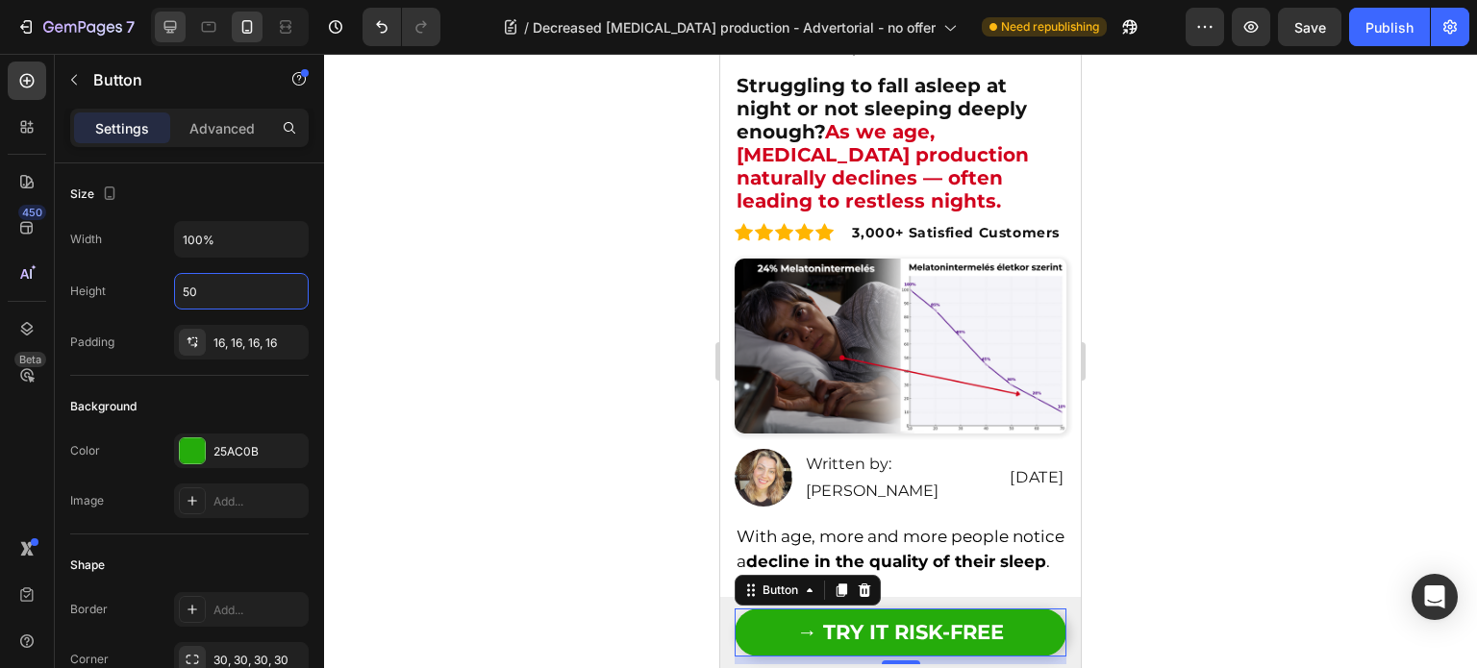
type input "50"
click at [163, 29] on icon at bounding box center [170, 26] width 19 height 19
type input "55%"
type input "23"
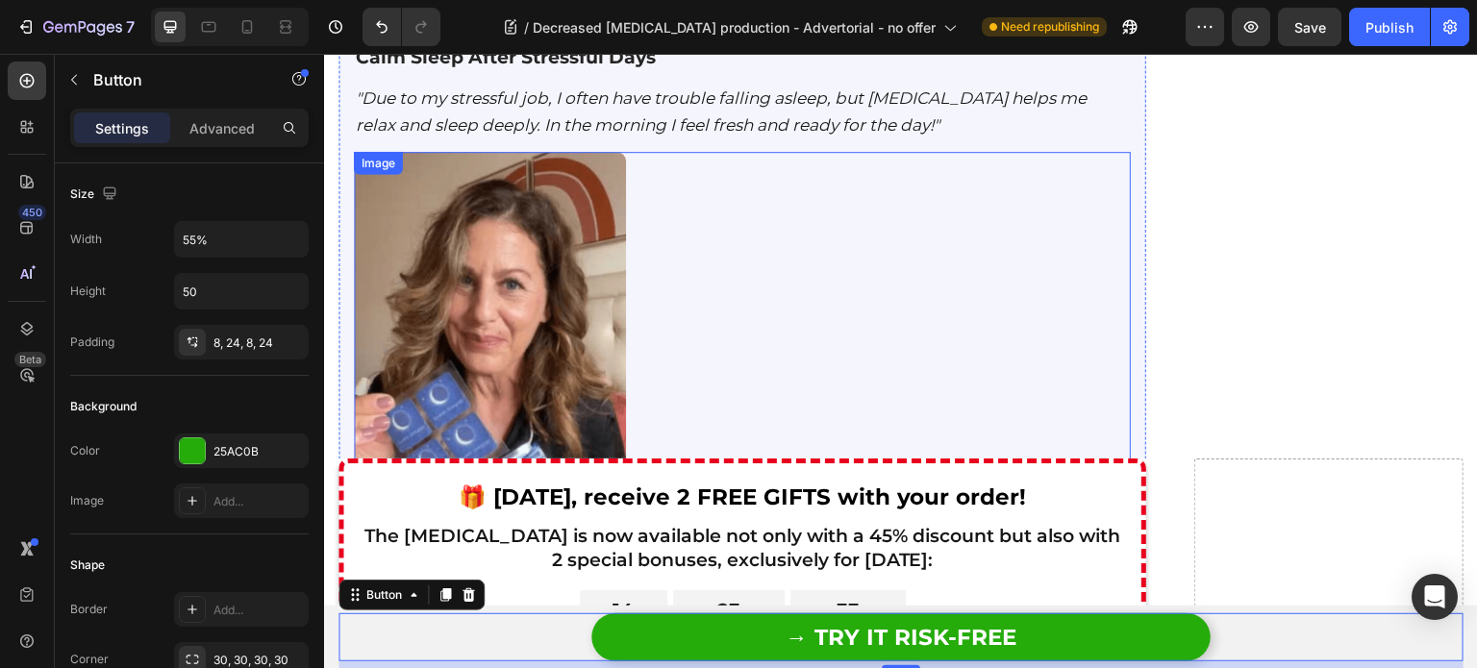
scroll to position [5875, 0]
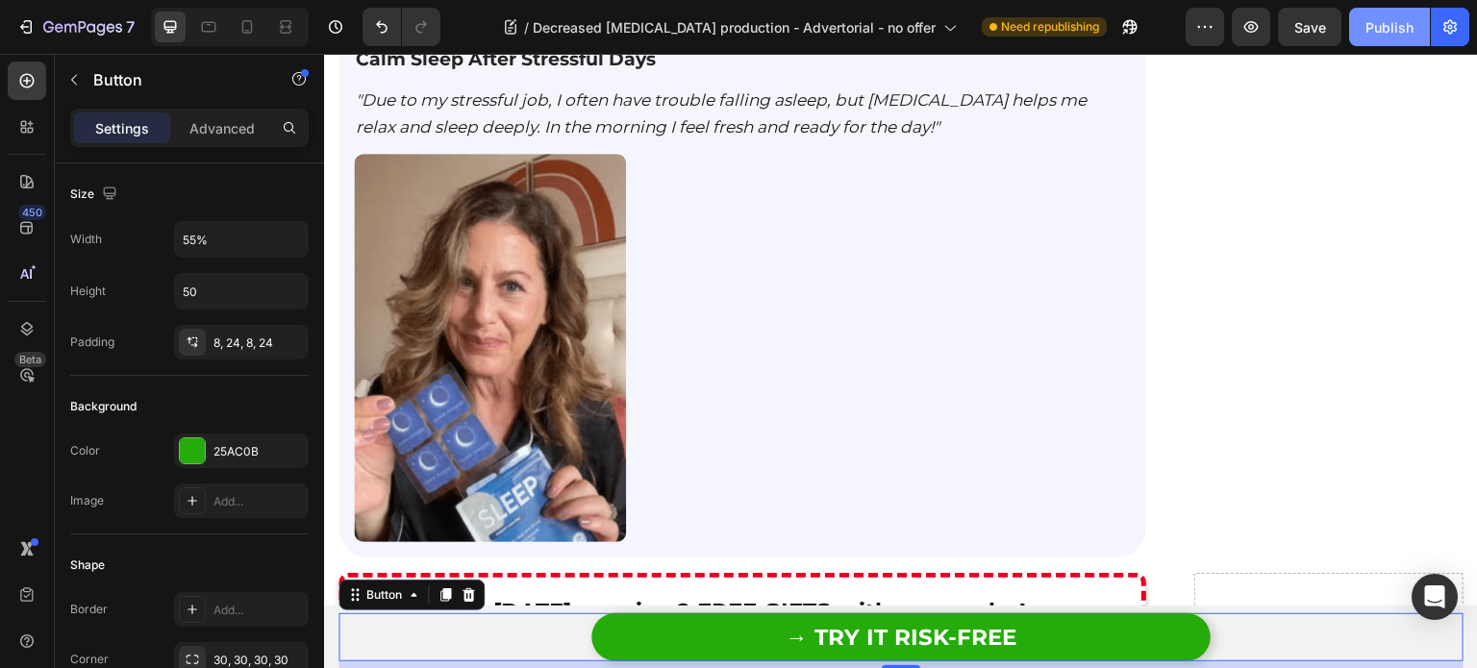
click at [1410, 22] on div "Publish" at bounding box center [1389, 27] width 48 height 20
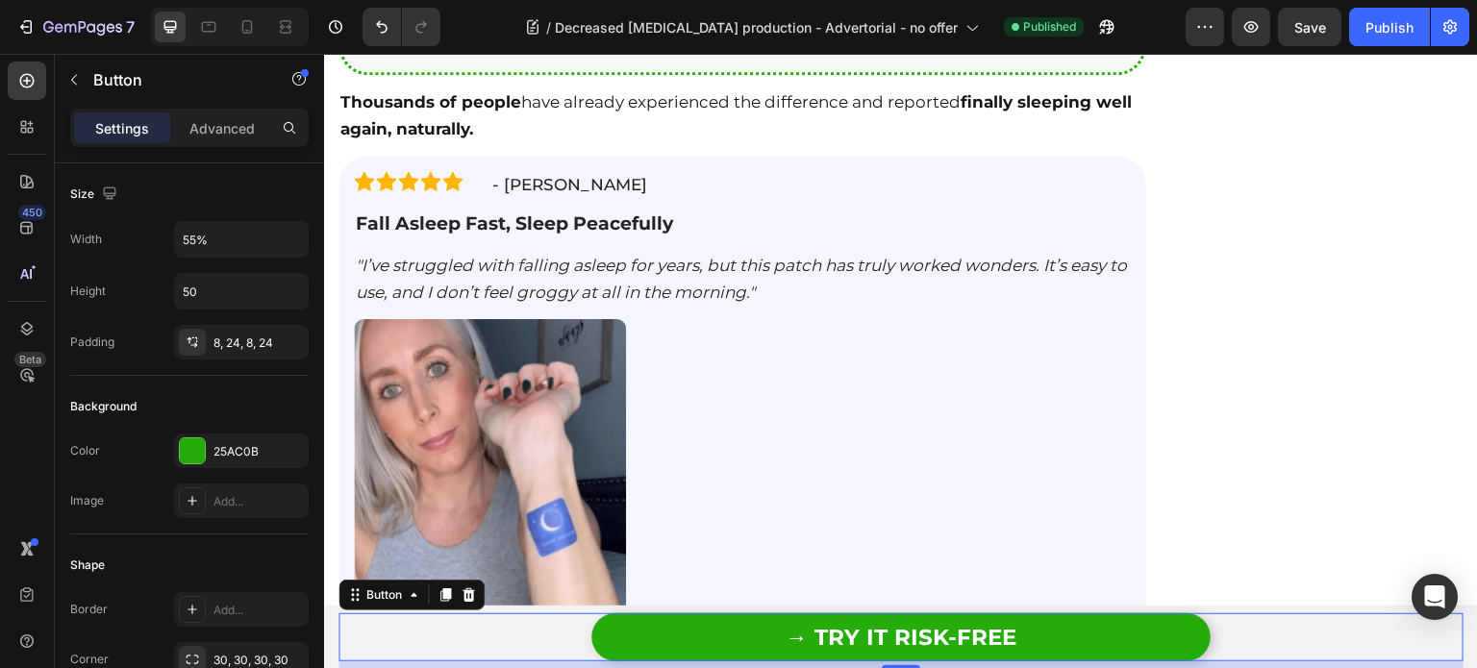
scroll to position [4543, 0]
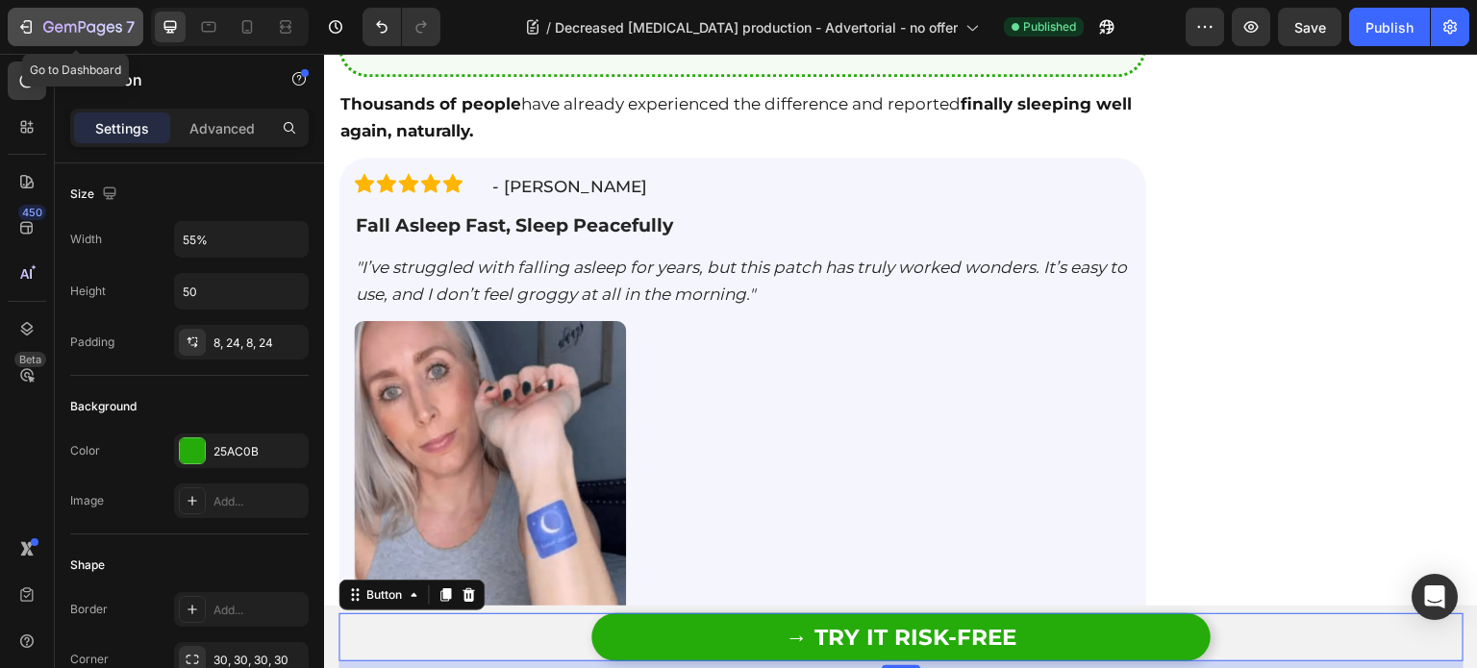
click at [100, 39] on button "7" at bounding box center [76, 27] width 136 height 38
